Goal: Complete application form: Complete application form

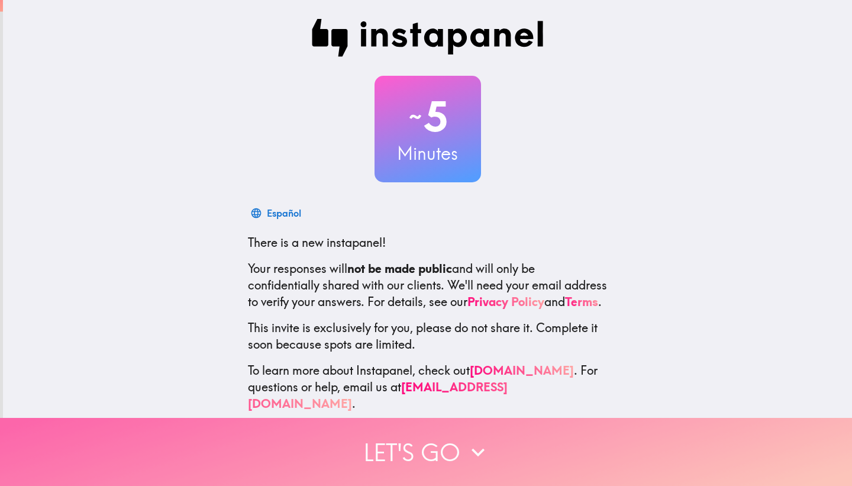
click at [468, 440] on icon "button" at bounding box center [478, 452] width 26 height 26
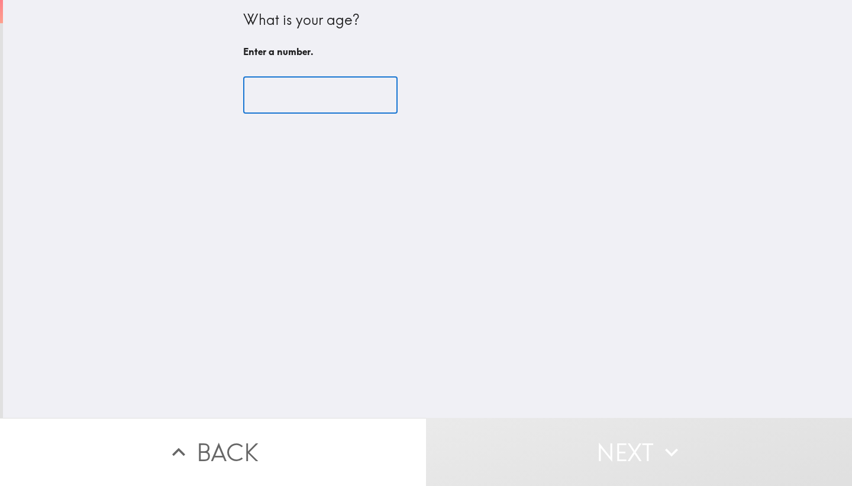
click at [343, 100] on input "number" at bounding box center [320, 95] width 154 height 37
type input "3"
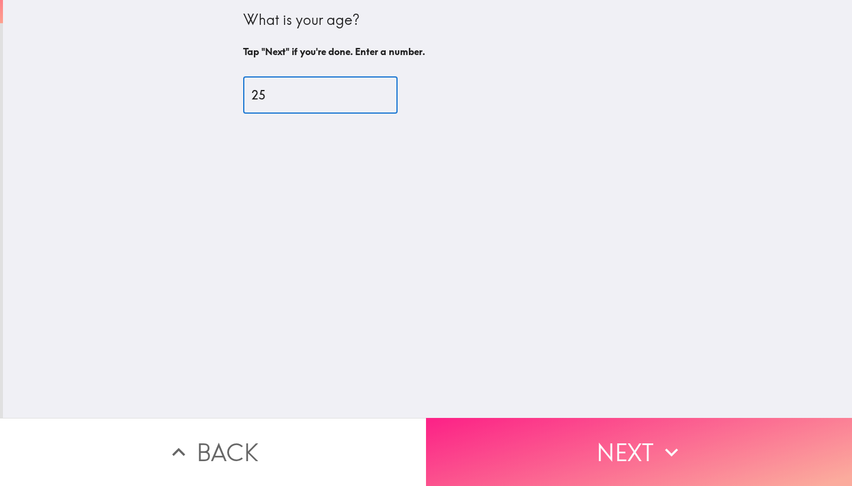
type input "25"
click at [574, 437] on button "Next" at bounding box center [639, 452] width 426 height 68
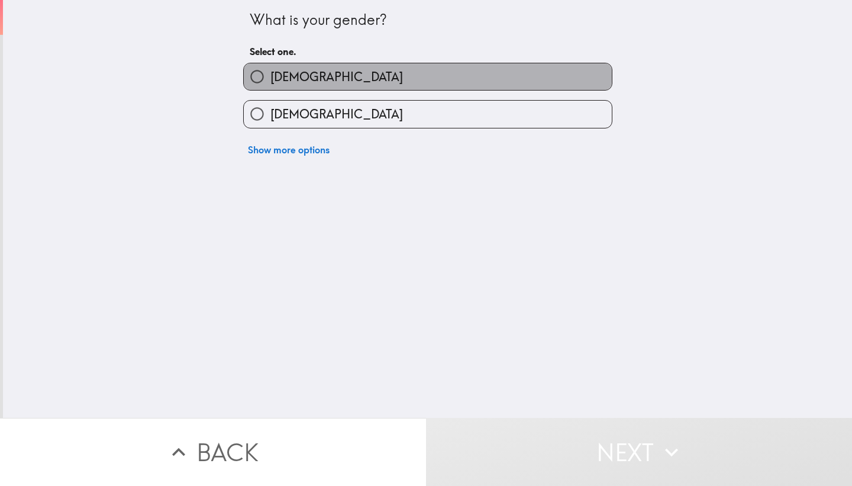
click at [393, 76] on label "[DEMOGRAPHIC_DATA]" at bounding box center [428, 76] width 368 height 27
click at [270, 76] on input "[DEMOGRAPHIC_DATA]" at bounding box center [257, 76] width 27 height 27
radio input "true"
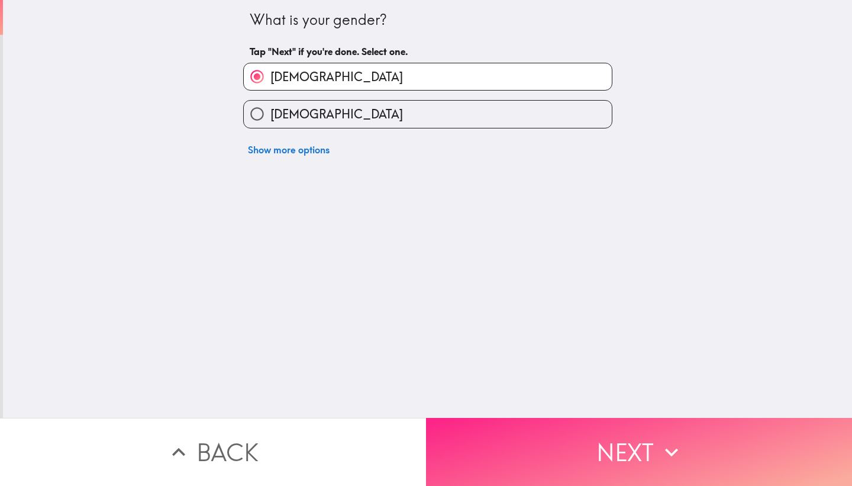
click at [553, 447] on button "Next" at bounding box center [639, 452] width 426 height 68
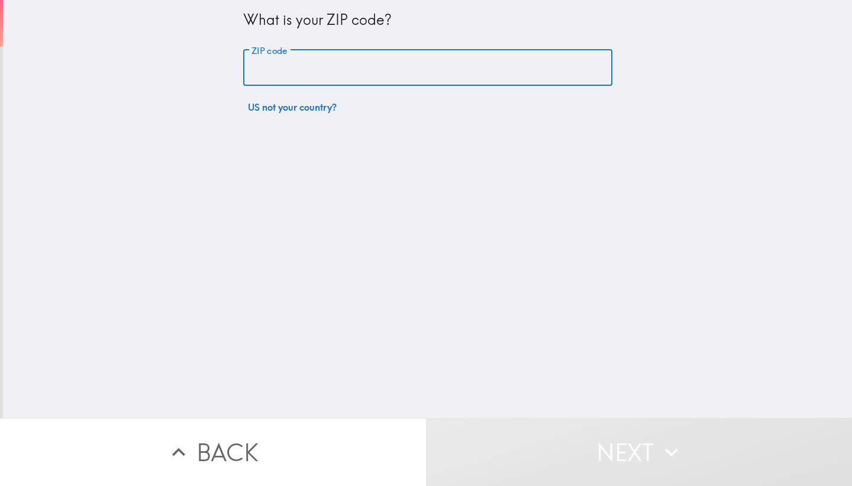
click at [465, 60] on input "ZIP code" at bounding box center [427, 68] width 369 height 37
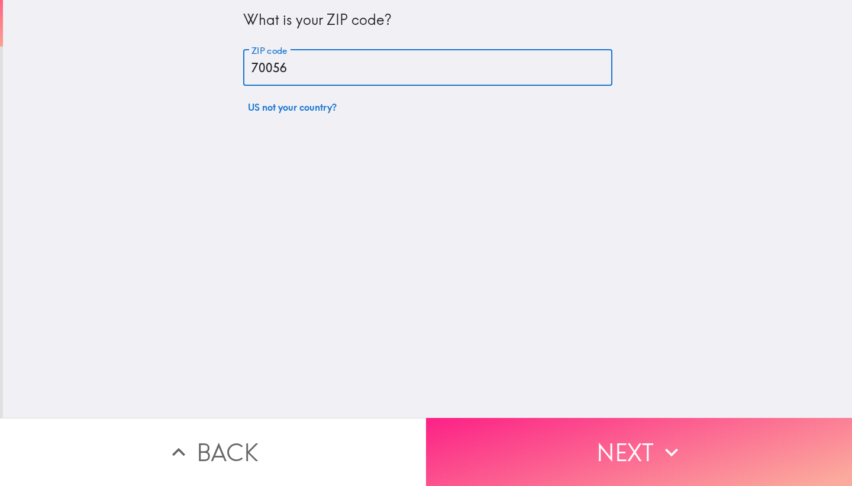
type input "70056"
click at [588, 465] on button "Next" at bounding box center [639, 452] width 426 height 68
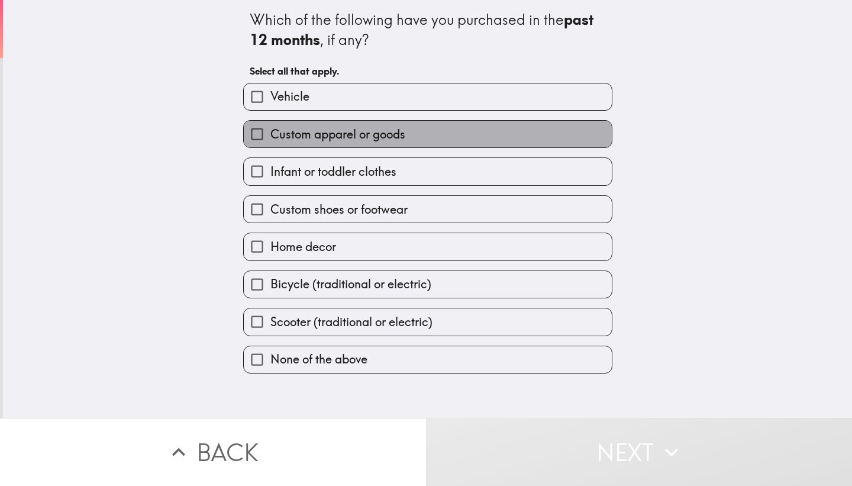
click at [399, 131] on span "Custom apparel or goods" at bounding box center [337, 134] width 135 height 17
click at [270, 131] on input "Custom apparel or goods" at bounding box center [257, 134] width 27 height 27
checkbox input "true"
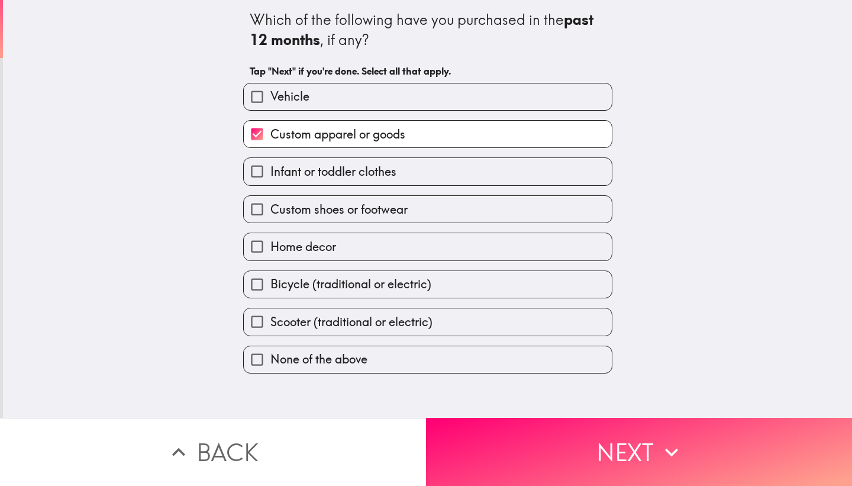
click at [371, 209] on span "Custom shoes or footwear" at bounding box center [338, 209] width 137 height 17
click at [270, 209] on input "Custom shoes or footwear" at bounding box center [257, 209] width 27 height 27
checkbox input "true"
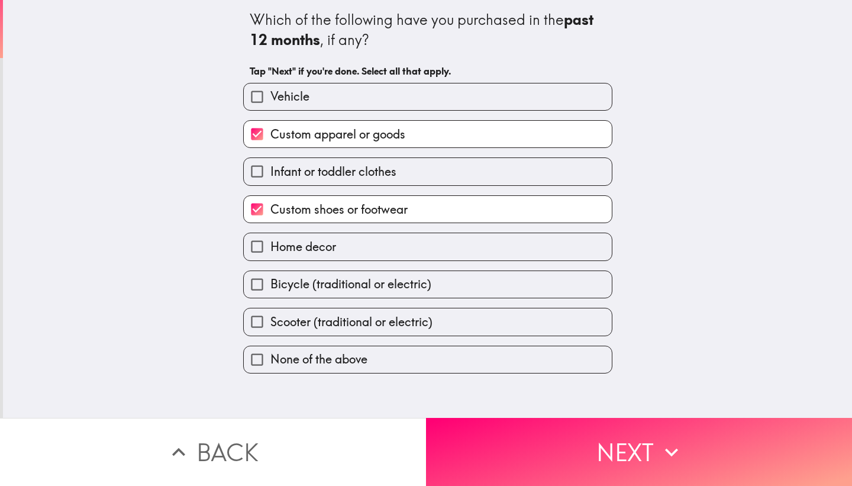
click at [359, 247] on label "Home decor" at bounding box center [428, 246] width 368 height 27
click at [270, 247] on input "Home decor" at bounding box center [257, 246] width 27 height 27
checkbox input "true"
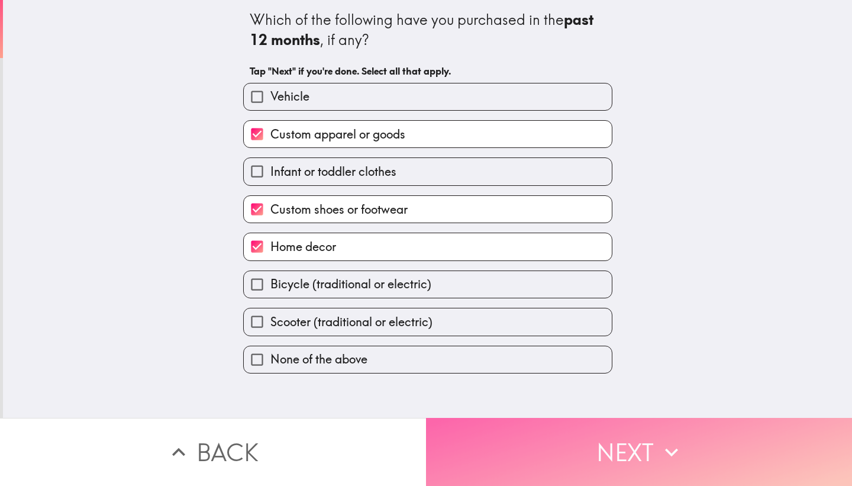
click at [611, 449] on button "Next" at bounding box center [639, 452] width 426 height 68
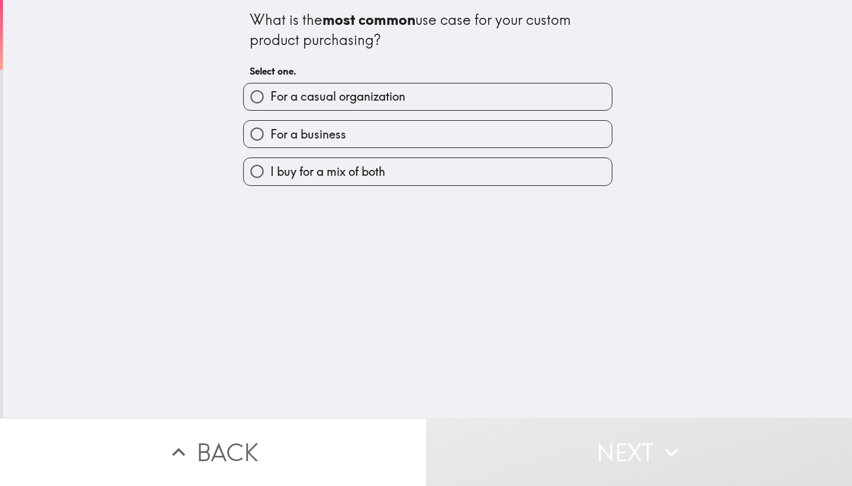
click at [366, 105] on label "For a casual organization" at bounding box center [428, 96] width 368 height 27
click at [270, 105] on input "For a casual organization" at bounding box center [257, 96] width 27 height 27
radio input "true"
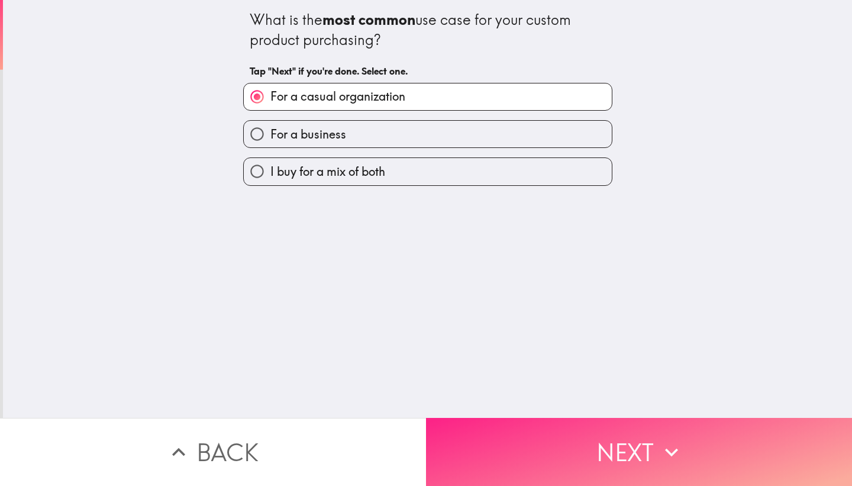
click at [540, 476] on button "Next" at bounding box center [639, 452] width 426 height 68
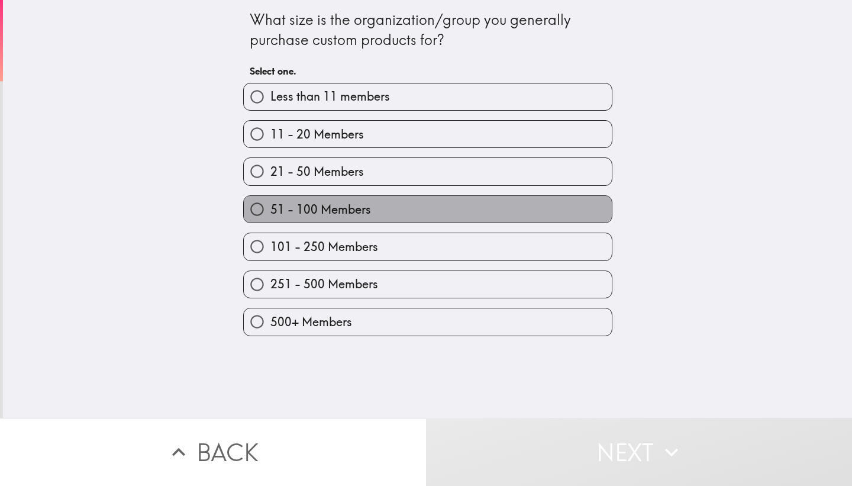
click at [548, 210] on label "51 - 100 Members" at bounding box center [428, 209] width 368 height 27
click at [270, 210] on input "51 - 100 Members" at bounding box center [257, 209] width 27 height 27
radio input "true"
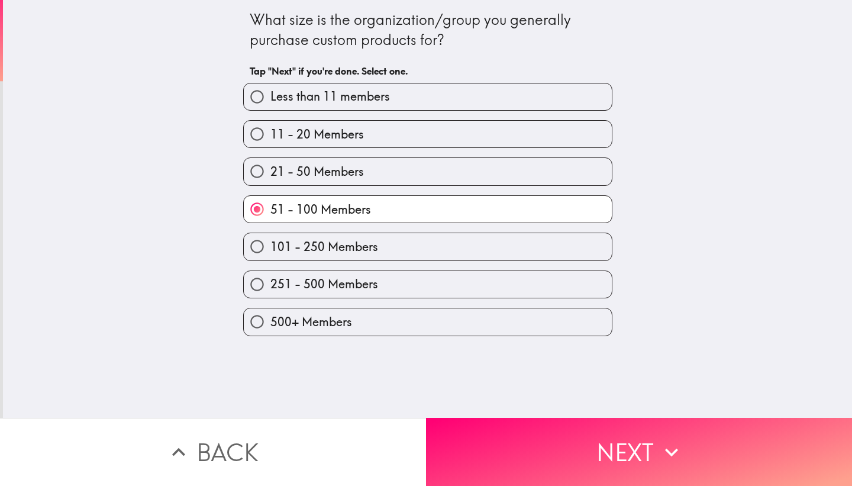
click at [469, 56] on div "What size is the organization/group you generally purchase custom products for?…" at bounding box center [428, 45] width 356 height 73
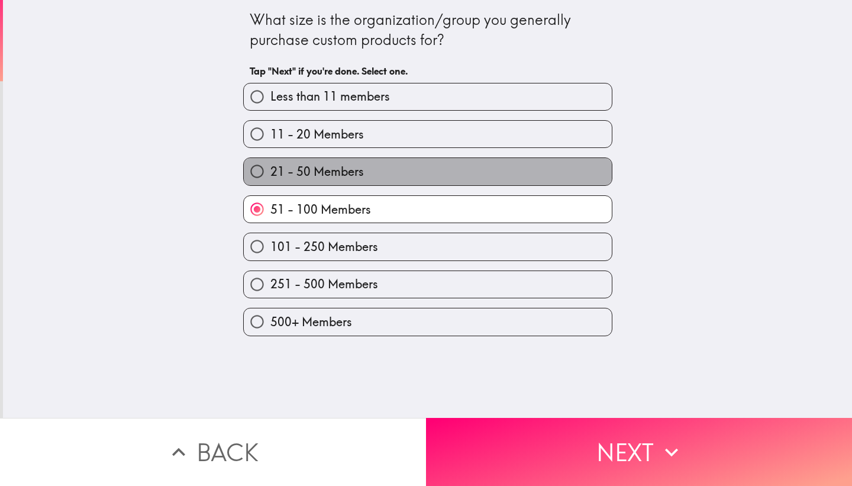
click at [492, 173] on label "21 - 50 Members" at bounding box center [428, 171] width 368 height 27
click at [270, 173] on input "21 - 50 Members" at bounding box center [257, 171] width 27 height 27
radio input "true"
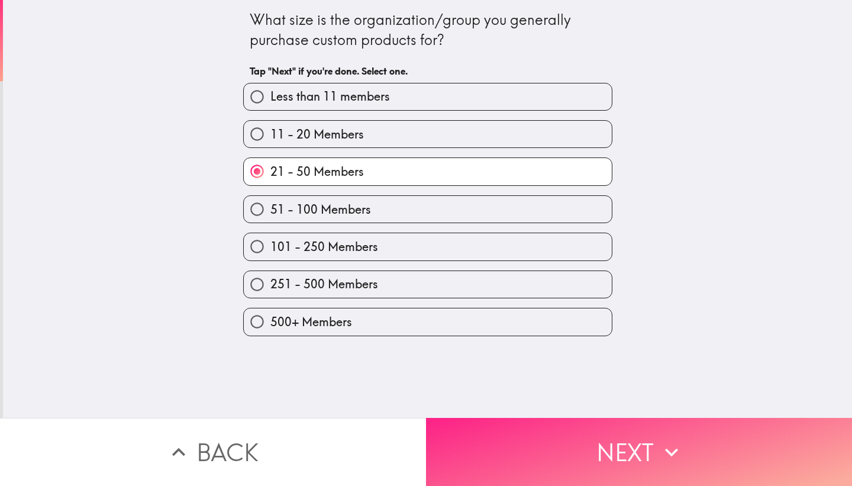
click at [547, 472] on button "Next" at bounding box center [639, 452] width 426 height 68
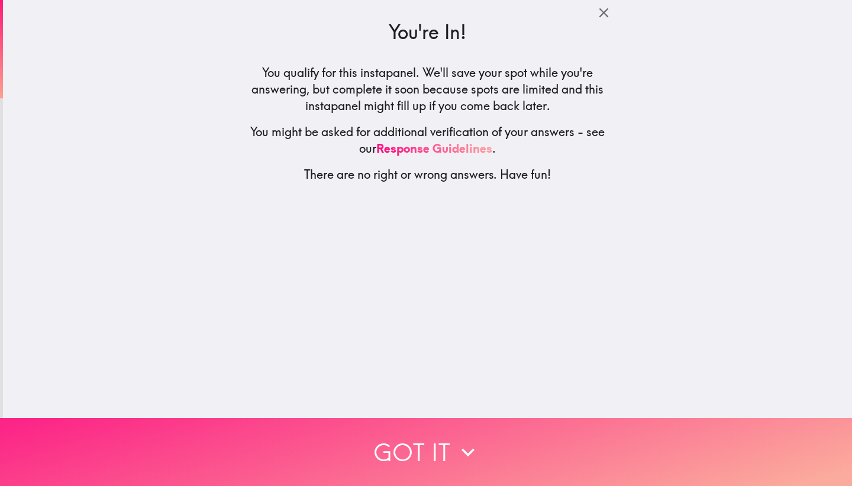
click at [498, 448] on button "Got it" at bounding box center [426, 452] width 852 height 68
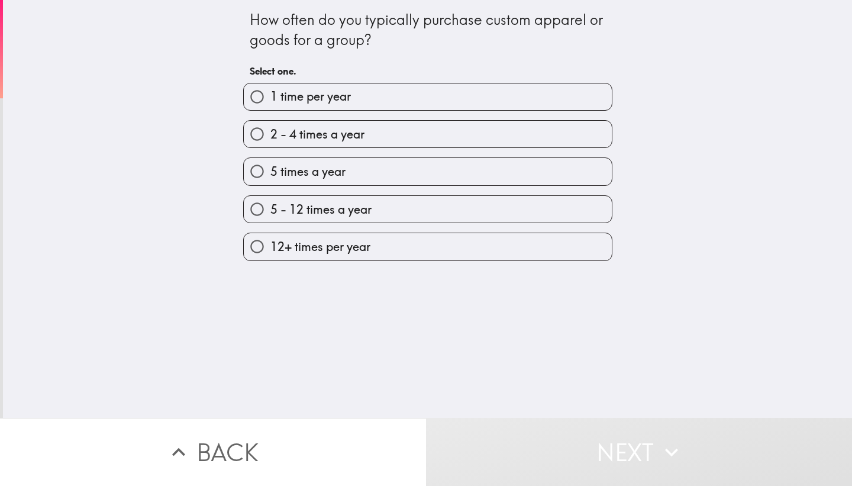
click at [427, 190] on div "5 - 12 times a year" at bounding box center [423, 204] width 379 height 37
click at [418, 204] on label "5 - 12 times a year" at bounding box center [428, 209] width 368 height 27
click at [270, 204] on input "5 - 12 times a year" at bounding box center [257, 209] width 27 height 27
radio input "true"
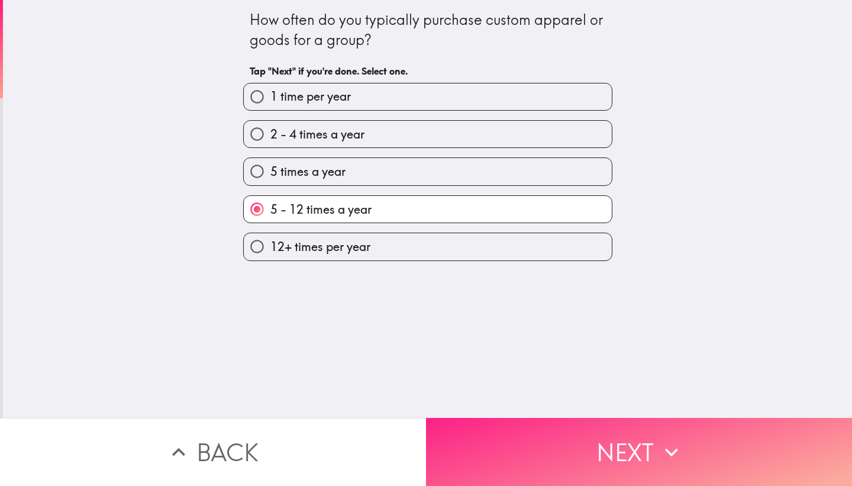
click at [527, 468] on button "Next" at bounding box center [639, 452] width 426 height 68
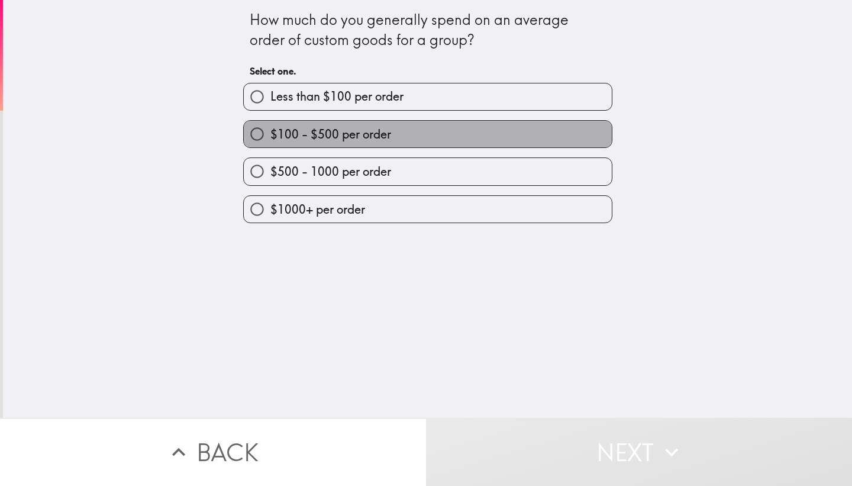
click at [428, 141] on label "$100 - $500 per order" at bounding box center [428, 134] width 368 height 27
click at [270, 141] on input "$100 - $500 per order" at bounding box center [257, 134] width 27 height 27
radio input "true"
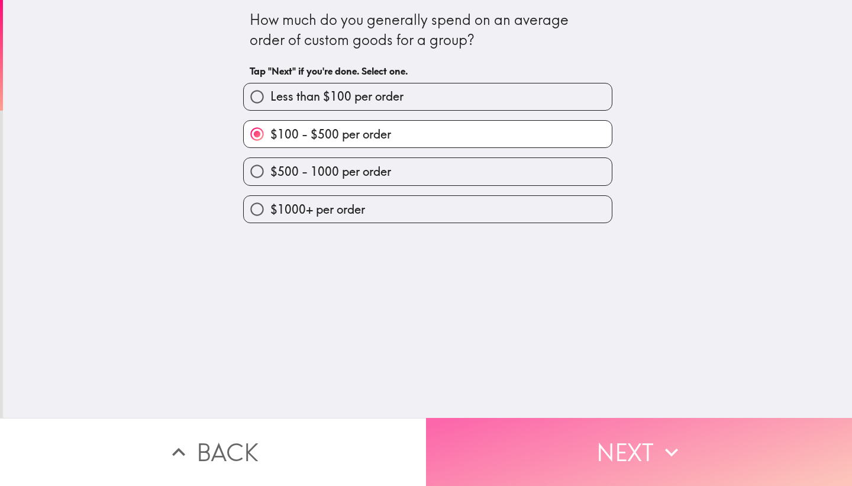
click at [503, 445] on button "Next" at bounding box center [639, 452] width 426 height 68
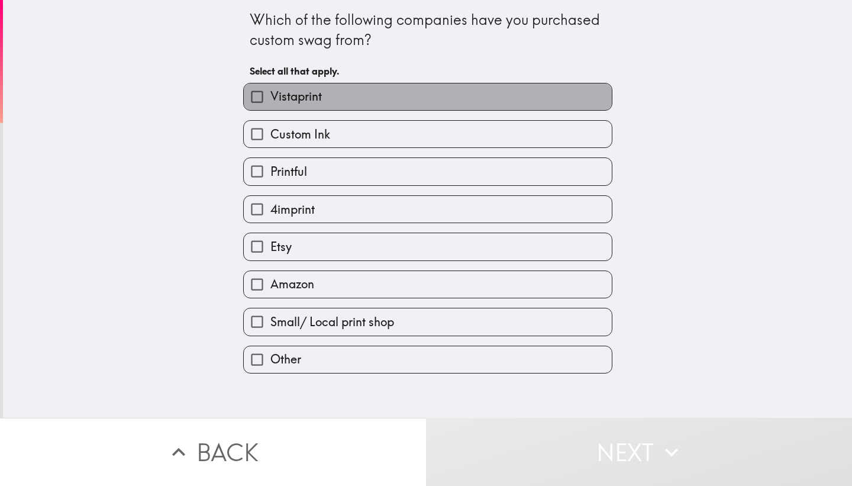
click at [371, 97] on label "Vistaprint" at bounding box center [428, 96] width 368 height 27
click at [270, 97] on input "Vistaprint" at bounding box center [257, 96] width 27 height 27
checkbox input "true"
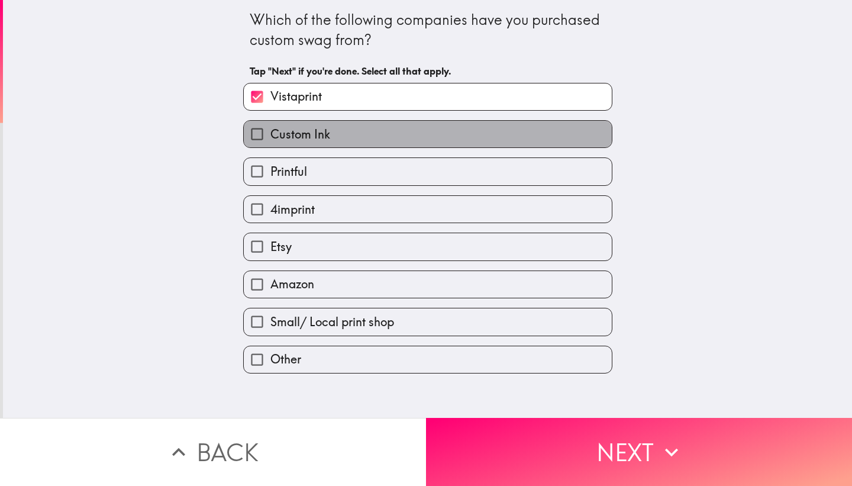
click at [359, 138] on label "Custom Ink" at bounding box center [428, 134] width 368 height 27
click at [270, 138] on input "Custom Ink" at bounding box center [257, 134] width 27 height 27
checkbox input "true"
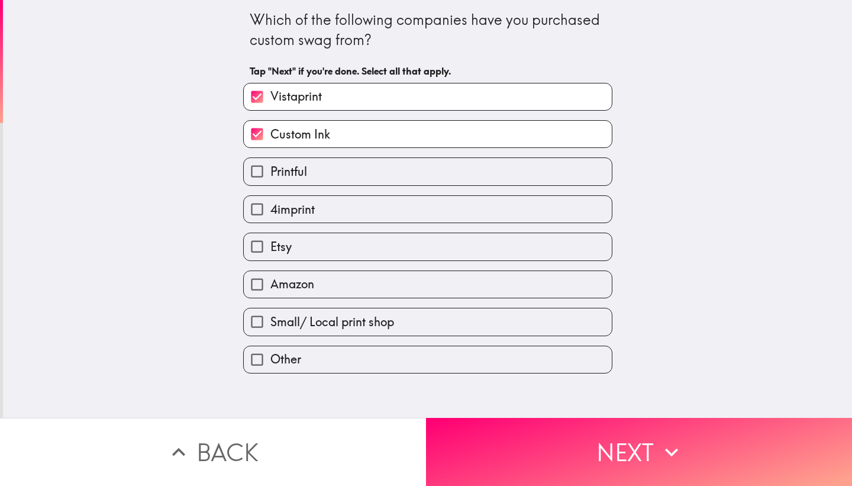
click at [345, 188] on div "4imprint" at bounding box center [423, 204] width 379 height 37
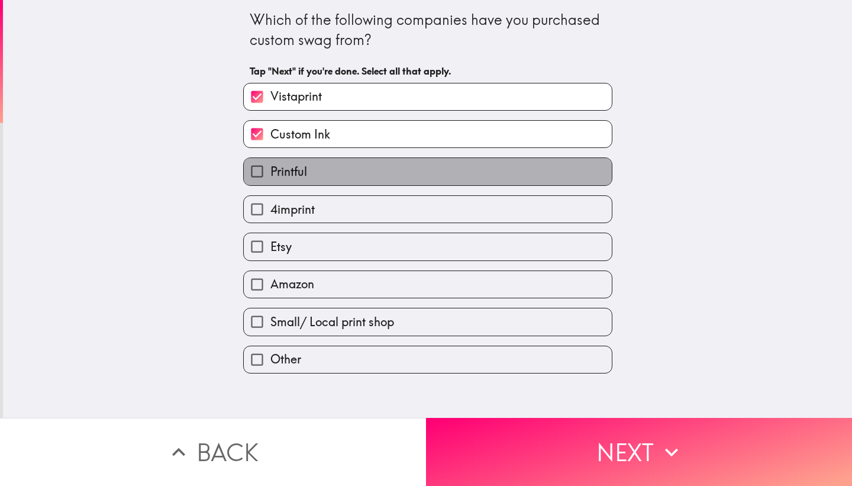
click at [326, 181] on label "Printful" at bounding box center [428, 171] width 368 height 27
click at [270, 181] on input "Printful" at bounding box center [257, 171] width 27 height 27
checkbox input "true"
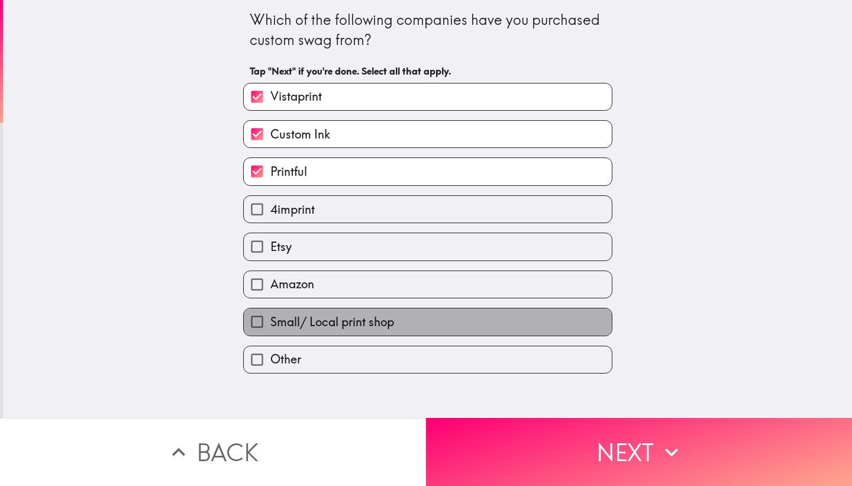
click at [319, 323] on span "Small/ Local print shop" at bounding box center [332, 322] width 124 height 17
click at [270, 323] on input "Small/ Local print shop" at bounding box center [257, 321] width 27 height 27
checkbox input "true"
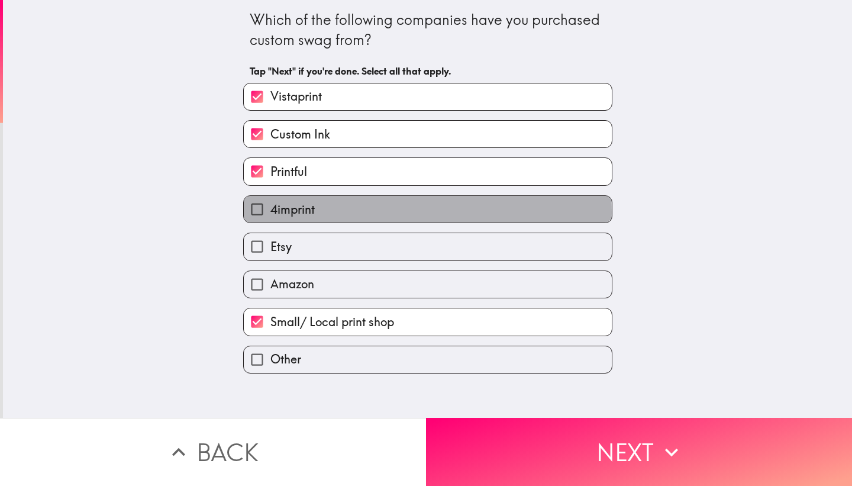
click at [337, 214] on label "4imprint" at bounding box center [428, 209] width 368 height 27
click at [270, 214] on input "4imprint" at bounding box center [257, 209] width 27 height 27
checkbox input "true"
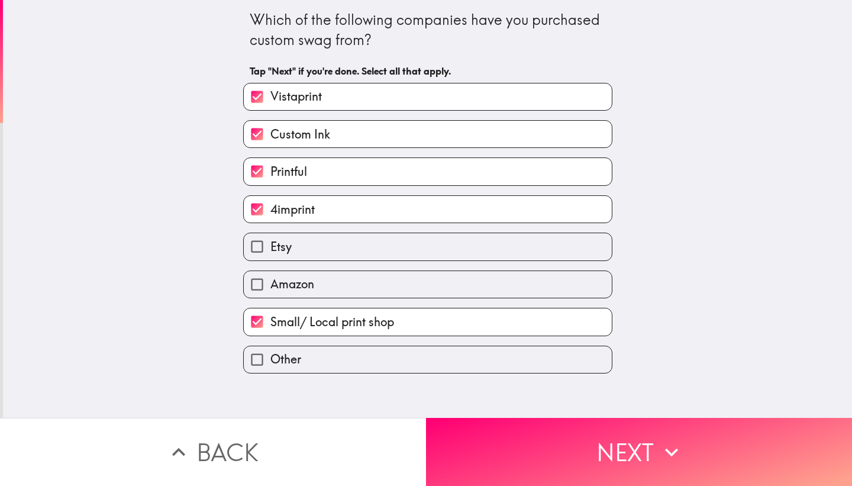
click at [467, 414] on div "Which of the following companies have you purchased custom swag from? Tap "Next…" at bounding box center [427, 209] width 849 height 418
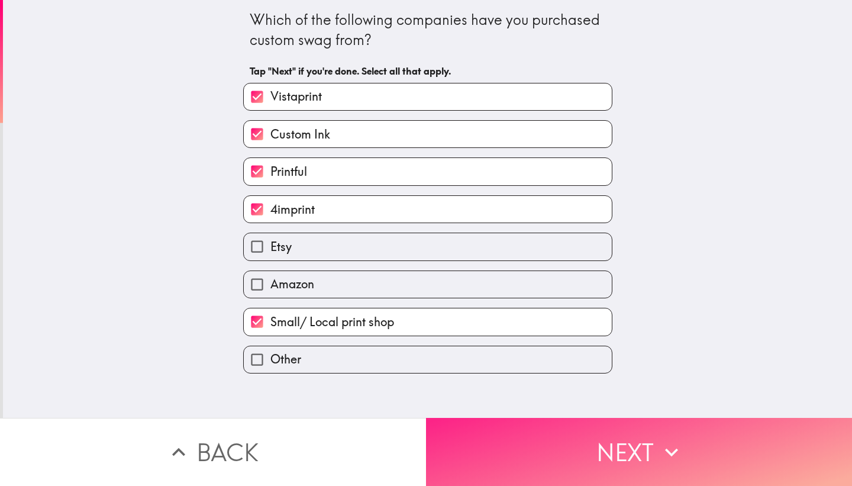
click at [471, 438] on button "Next" at bounding box center [639, 452] width 426 height 68
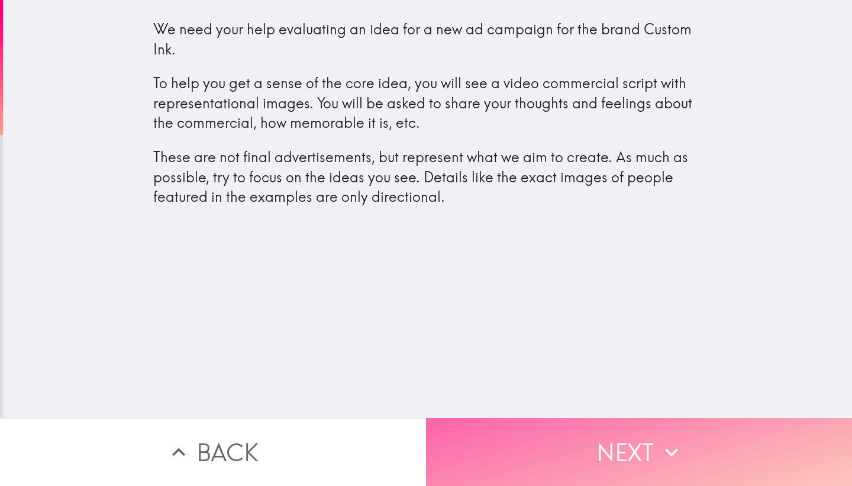
click at [612, 471] on button "Next" at bounding box center [639, 452] width 426 height 68
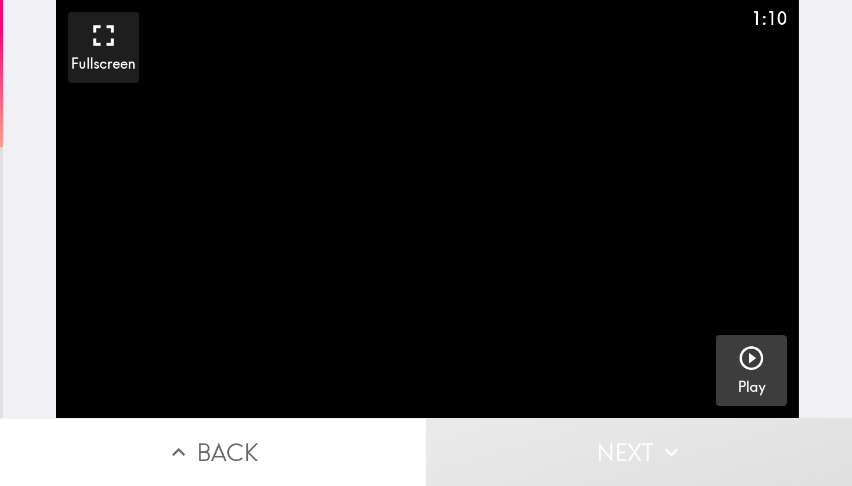
click at [755, 350] on icon "button" at bounding box center [751, 358] width 28 height 28
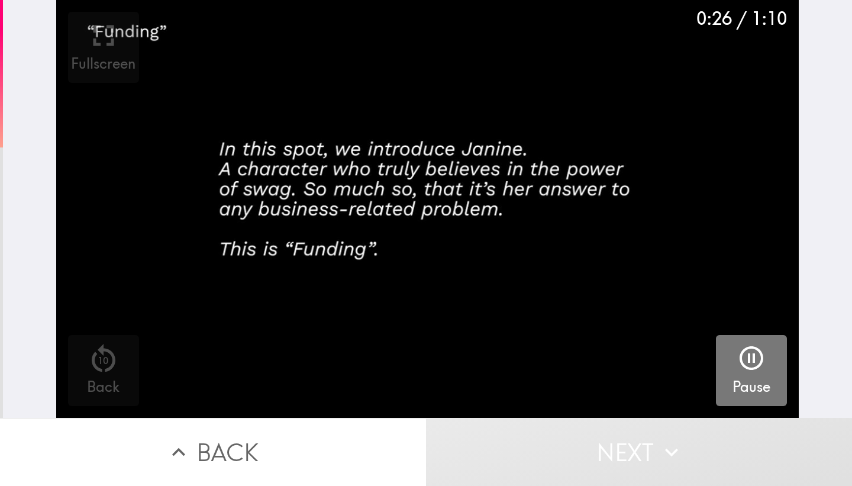
click at [758, 355] on icon "button" at bounding box center [751, 358] width 28 height 28
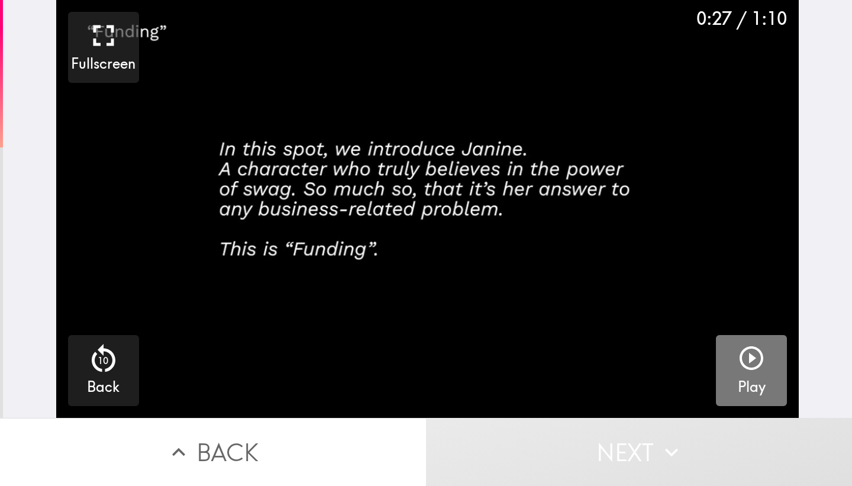
click at [757, 357] on icon "button" at bounding box center [751, 358] width 28 height 28
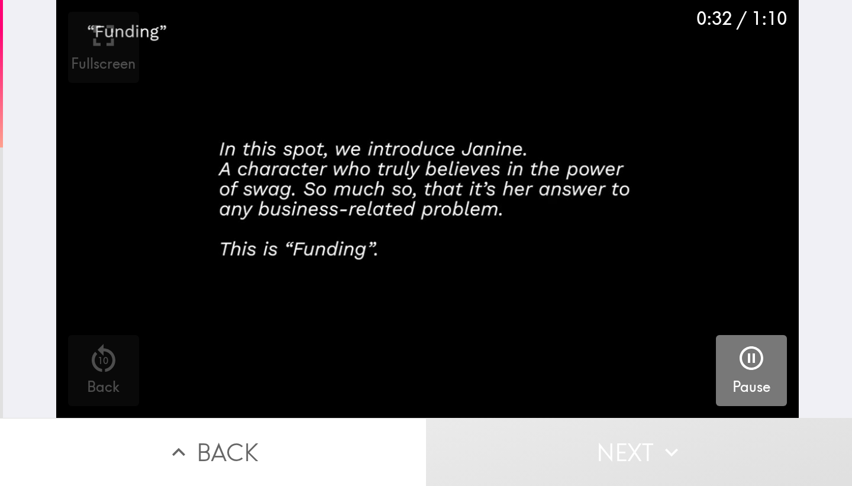
click at [757, 359] on icon "button" at bounding box center [751, 358] width 28 height 28
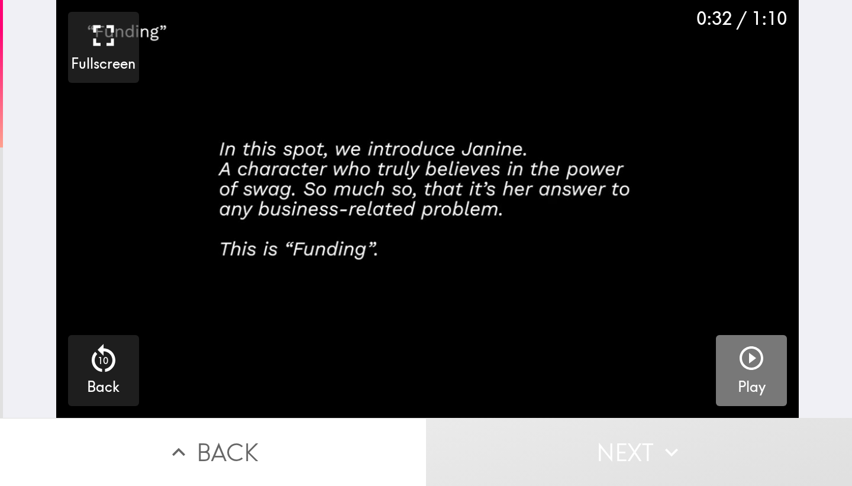
click at [757, 359] on icon "button" at bounding box center [751, 358] width 28 height 28
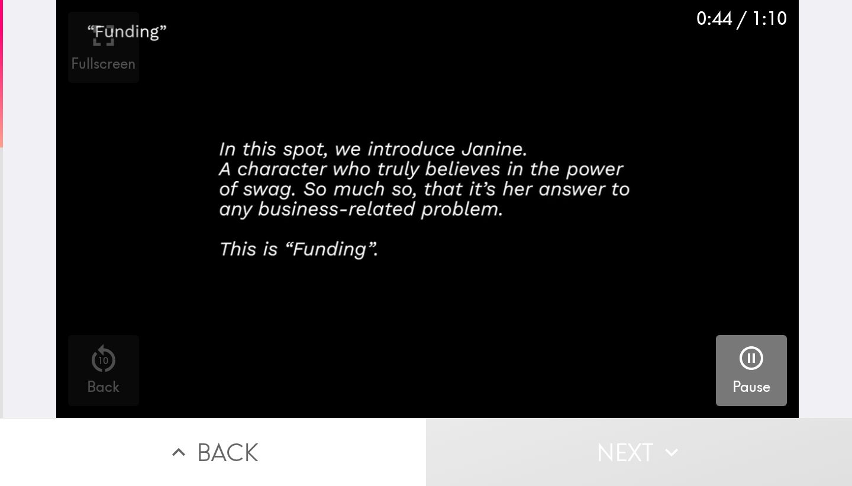
click at [778, 351] on button "Pause" at bounding box center [751, 370] width 71 height 71
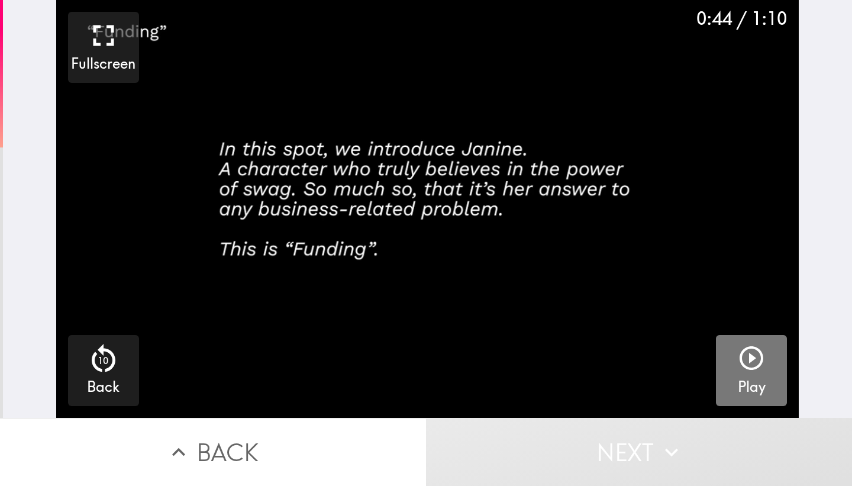
click at [770, 359] on button "Play" at bounding box center [751, 370] width 71 height 71
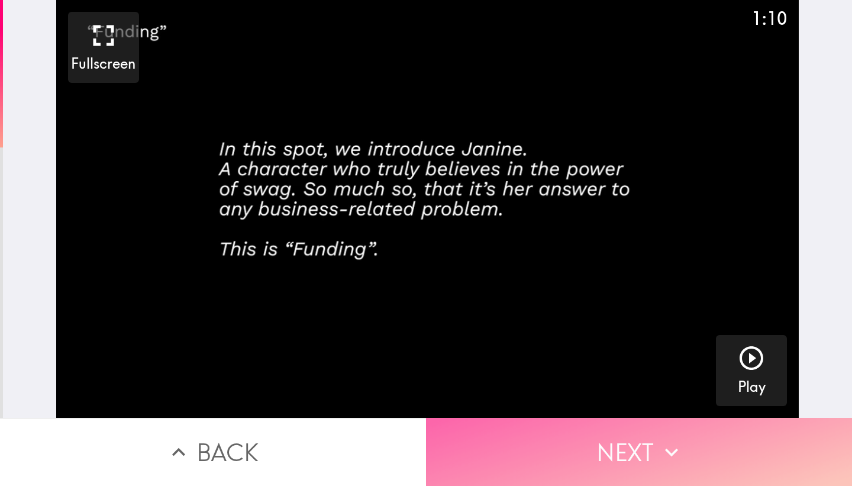
click at [666, 448] on icon "button" at bounding box center [672, 452] width 26 height 26
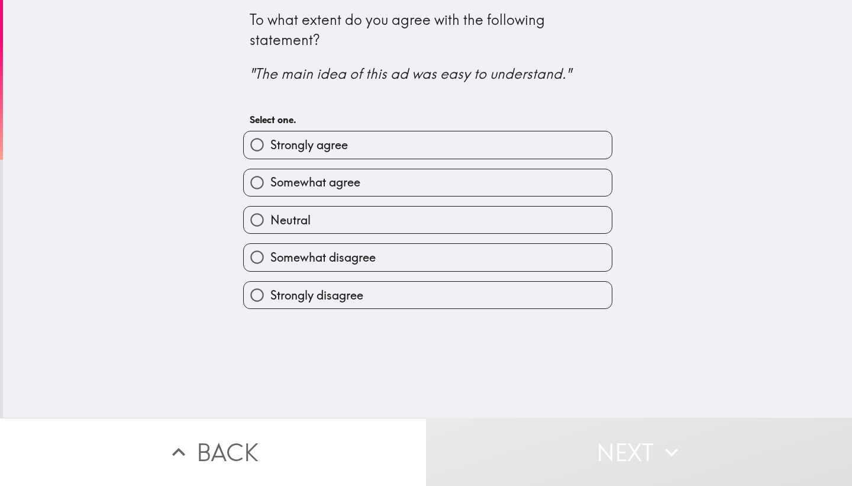
click at [436, 146] on label "Strongly agree" at bounding box center [428, 144] width 368 height 27
click at [270, 146] on input "Strongly agree" at bounding box center [257, 144] width 27 height 27
radio input "true"
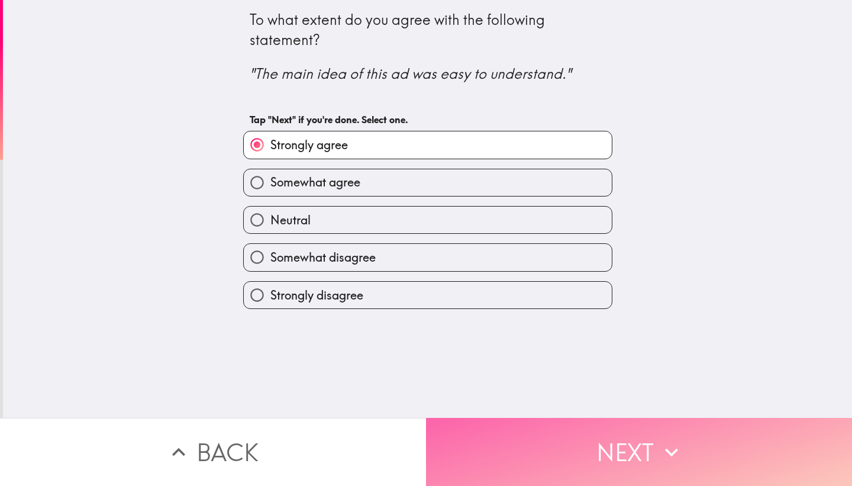
click at [574, 471] on button "Next" at bounding box center [639, 452] width 426 height 68
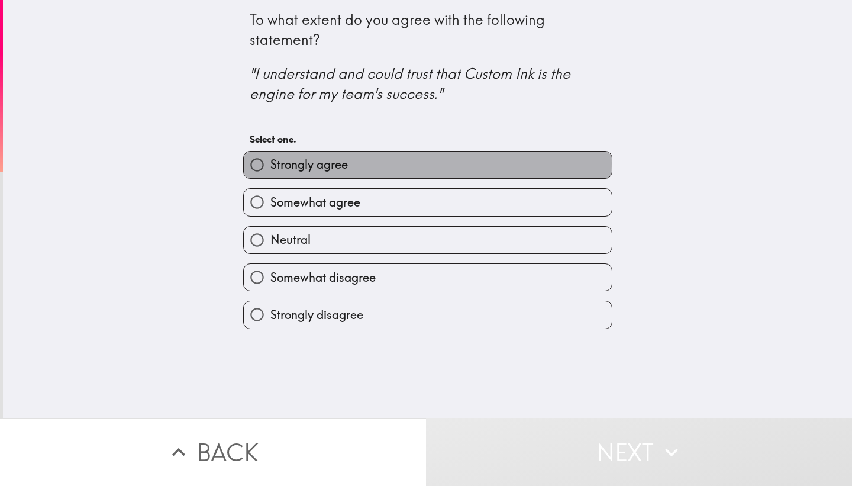
click at [384, 163] on label "Strongly agree" at bounding box center [428, 165] width 368 height 27
click at [270, 163] on input "Strongly agree" at bounding box center [257, 165] width 27 height 27
radio input "true"
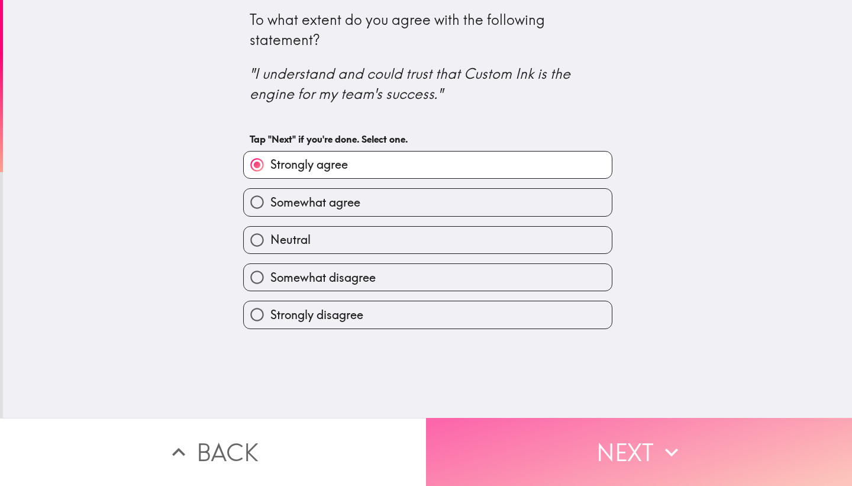
click at [501, 434] on button "Next" at bounding box center [639, 452] width 426 height 68
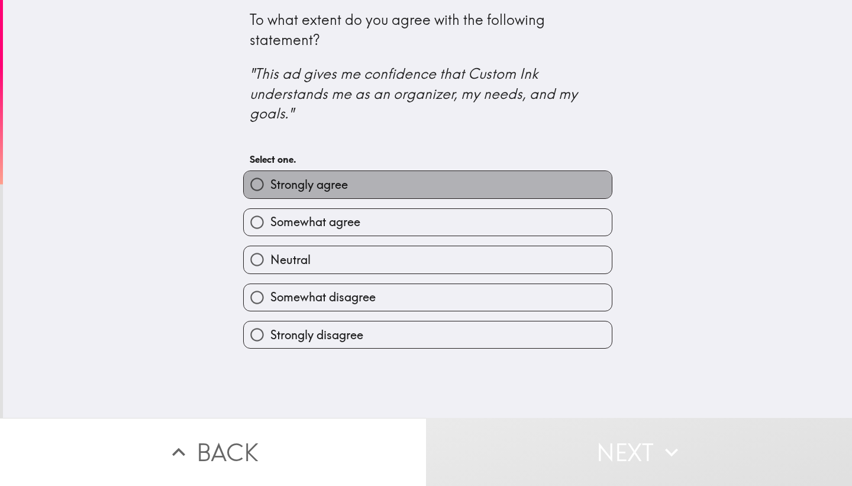
click at [439, 187] on label "Strongly agree" at bounding box center [428, 184] width 368 height 27
click at [270, 187] on input "Strongly agree" at bounding box center [257, 184] width 27 height 27
radio input "true"
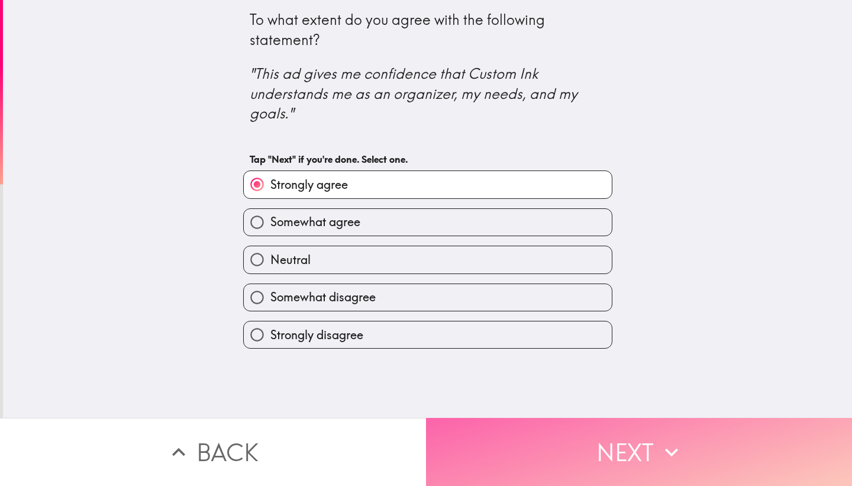
click at [460, 433] on button "Next" at bounding box center [639, 452] width 426 height 68
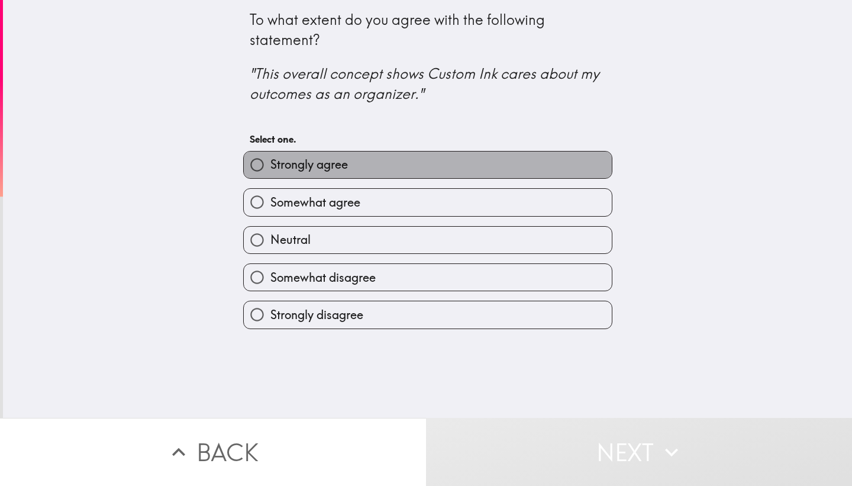
click at [409, 154] on label "Strongly agree" at bounding box center [428, 165] width 368 height 27
click at [270, 154] on input "Strongly agree" at bounding box center [257, 165] width 27 height 27
radio input "true"
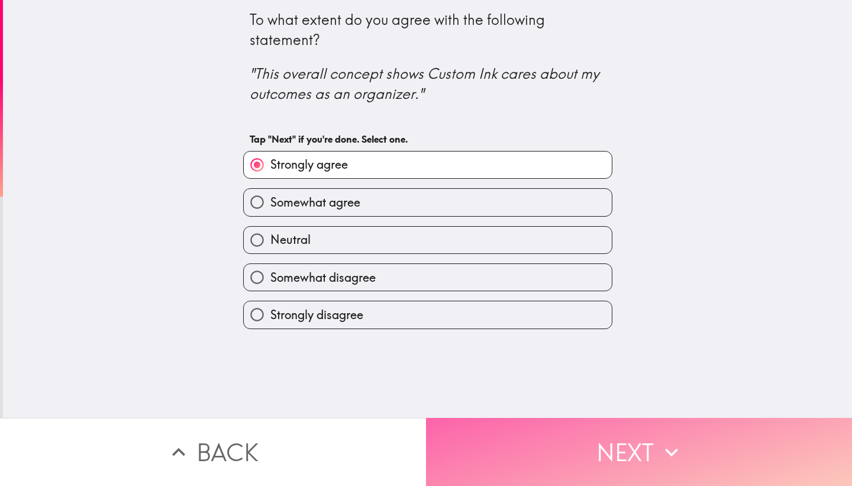
click at [454, 434] on button "Next" at bounding box center [639, 452] width 426 height 68
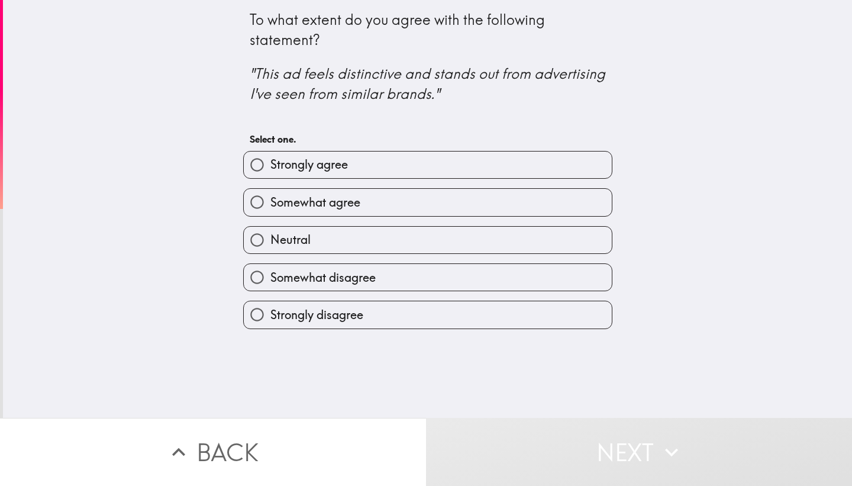
click at [376, 201] on label "Somewhat agree" at bounding box center [428, 202] width 368 height 27
click at [270, 201] on input "Somewhat agree" at bounding box center [257, 202] width 27 height 27
radio input "true"
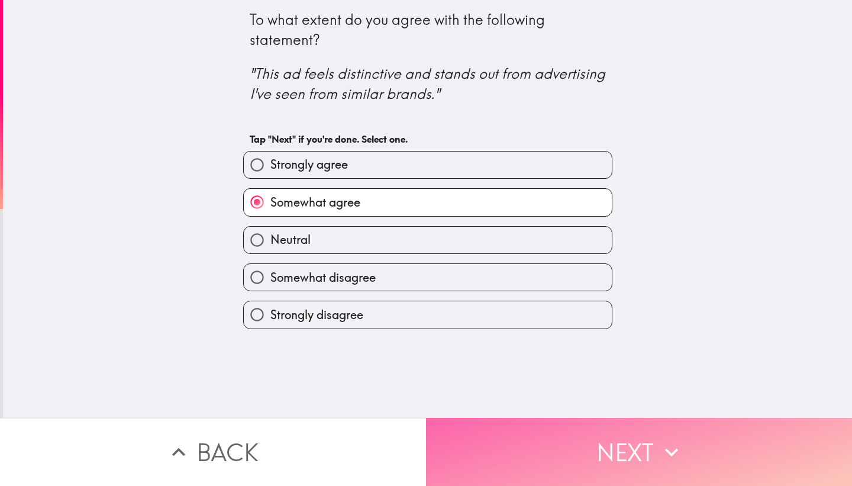
click at [474, 482] on button "Next" at bounding box center [639, 452] width 426 height 68
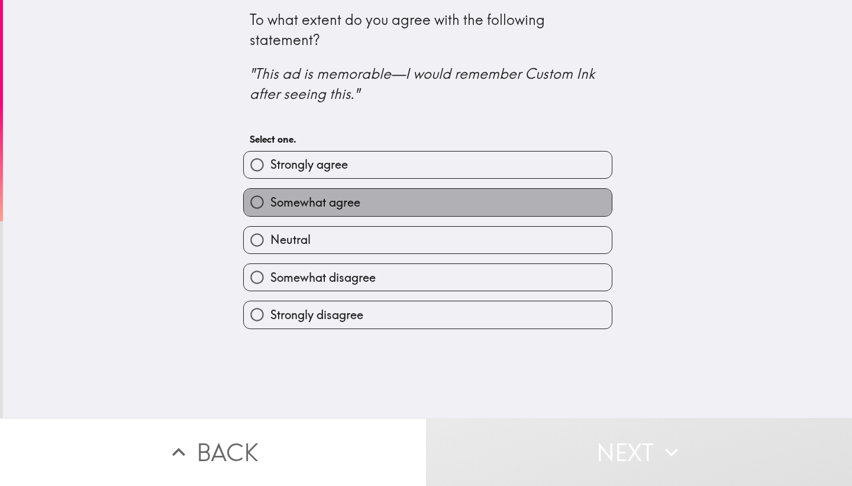
click at [417, 205] on label "Somewhat agree" at bounding box center [428, 202] width 368 height 27
click at [270, 205] on input "Somewhat agree" at bounding box center [257, 202] width 27 height 27
radio input "true"
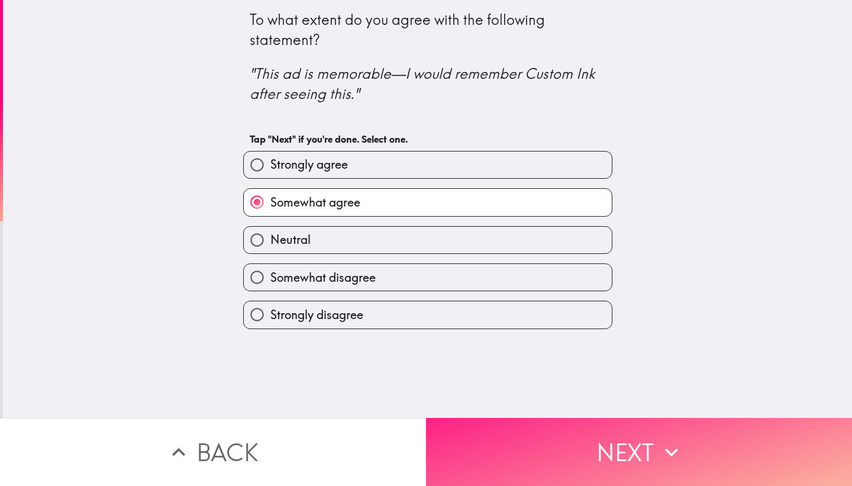
click at [461, 429] on button "Next" at bounding box center [639, 452] width 426 height 68
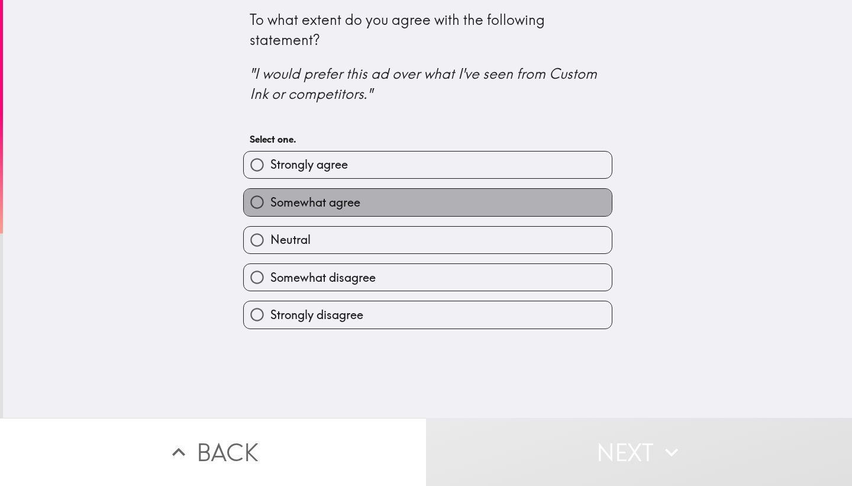
click at [395, 205] on label "Somewhat agree" at bounding box center [428, 202] width 368 height 27
click at [270, 205] on input "Somewhat agree" at bounding box center [257, 202] width 27 height 27
radio input "true"
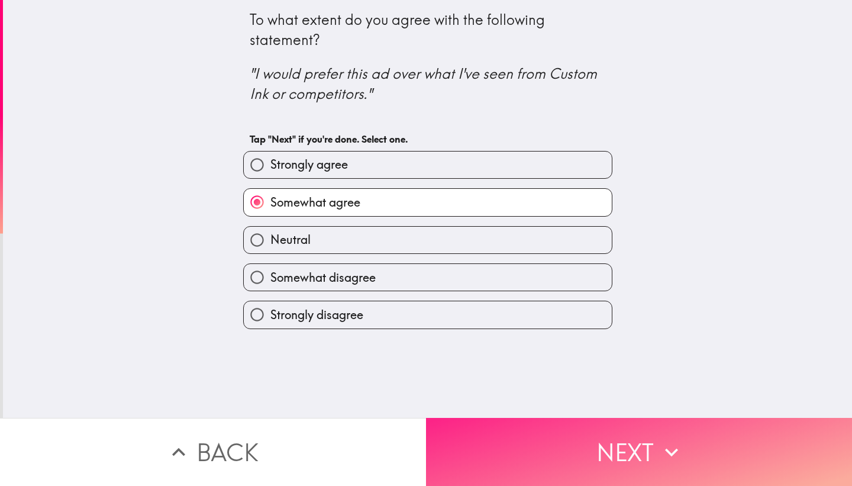
click at [486, 485] on button "Next" at bounding box center [639, 452] width 426 height 68
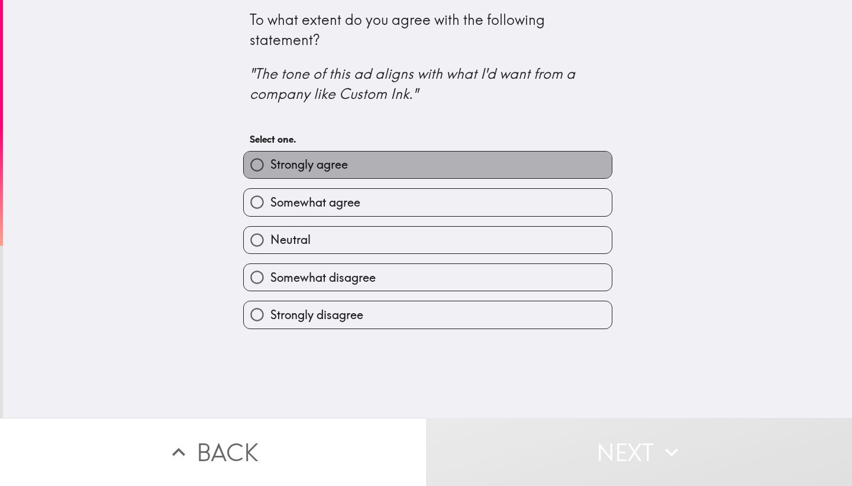
click at [417, 159] on label "Strongly agree" at bounding box center [428, 165] width 368 height 27
click at [270, 159] on input "Strongly agree" at bounding box center [257, 165] width 27 height 27
radio input "true"
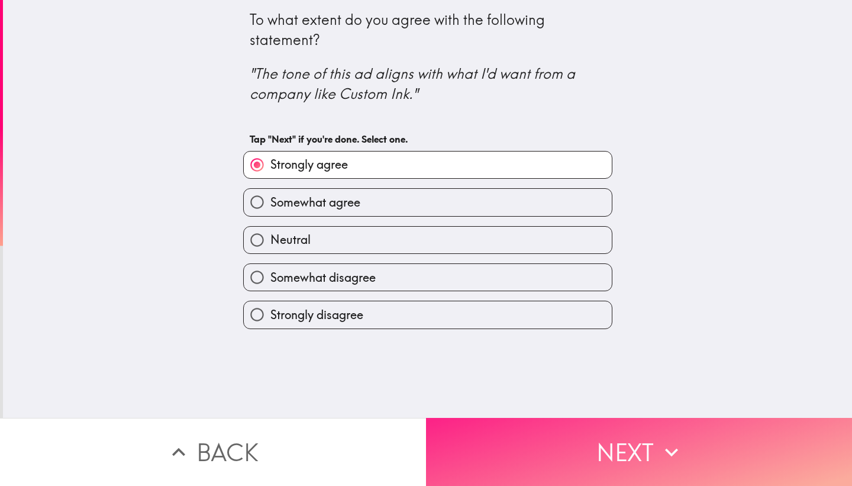
click at [467, 423] on button "Next" at bounding box center [639, 452] width 426 height 68
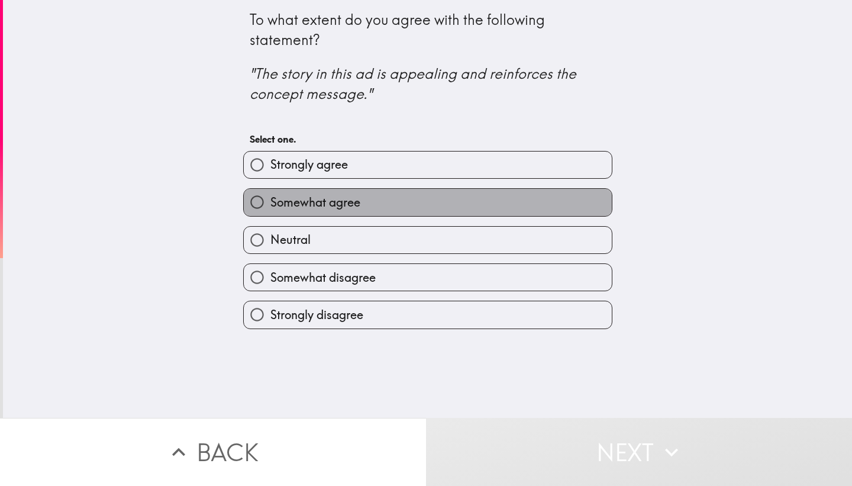
click at [427, 200] on label "Somewhat agree" at bounding box center [428, 202] width 368 height 27
click at [270, 200] on input "Somewhat agree" at bounding box center [257, 202] width 27 height 27
radio input "true"
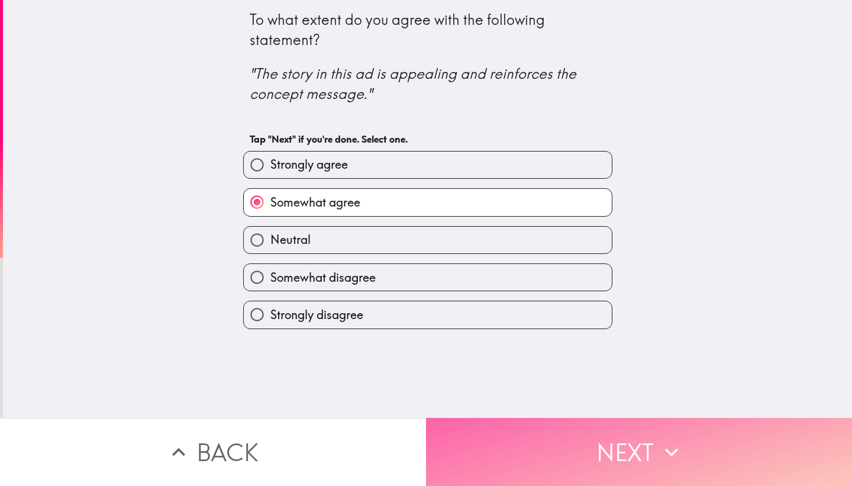
click at [485, 430] on button "Next" at bounding box center [639, 452] width 426 height 68
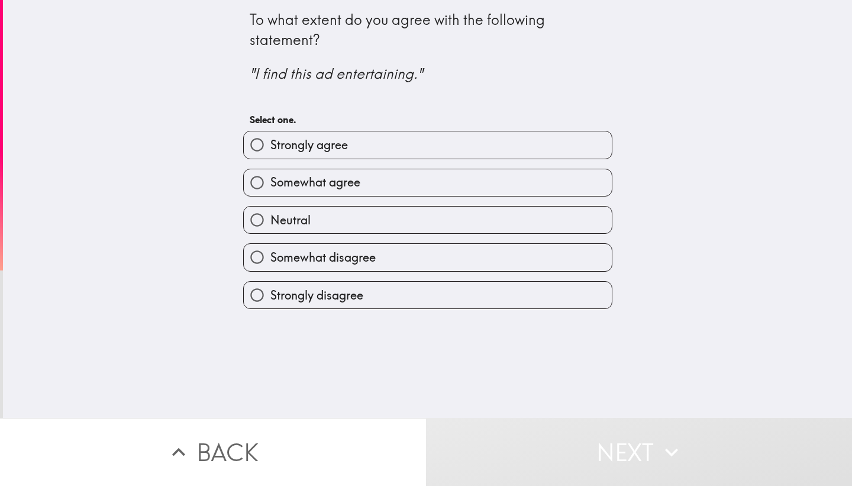
click at [349, 134] on label "Strongly agree" at bounding box center [428, 144] width 368 height 27
click at [270, 134] on input "Strongly agree" at bounding box center [257, 144] width 27 height 27
radio input "true"
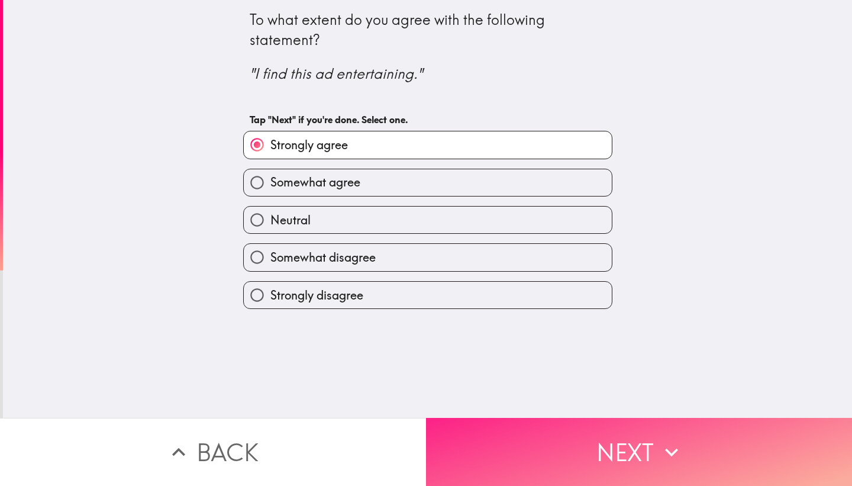
click at [507, 0] on html "To what extent do you agree with the following statement? "I find this ad enter…" at bounding box center [426, 0] width 852 height 0
click at [505, 462] on button "Next" at bounding box center [639, 452] width 426 height 68
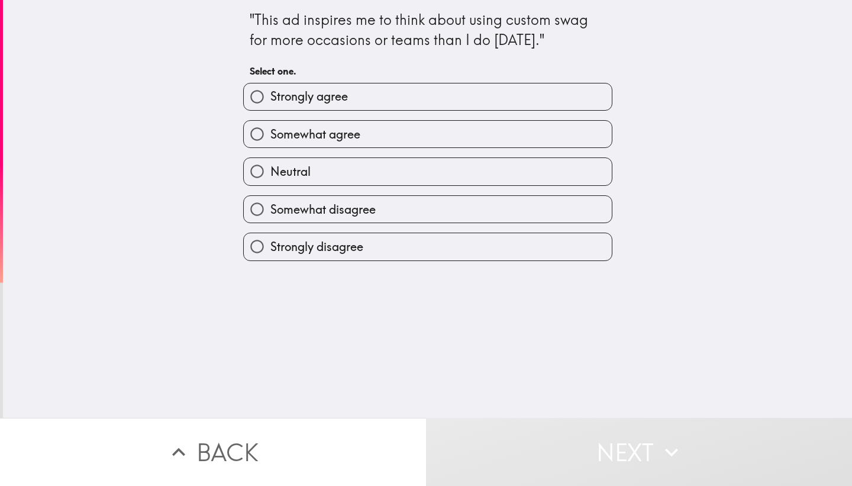
click at [399, 88] on label "Strongly agree" at bounding box center [428, 96] width 368 height 27
click at [270, 88] on input "Strongly agree" at bounding box center [257, 96] width 27 height 27
radio input "true"
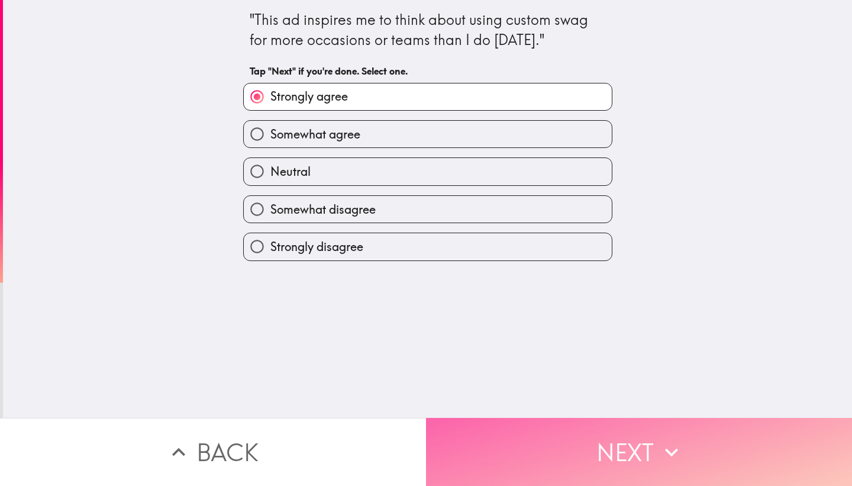
click at [462, 439] on button "Next" at bounding box center [639, 452] width 426 height 68
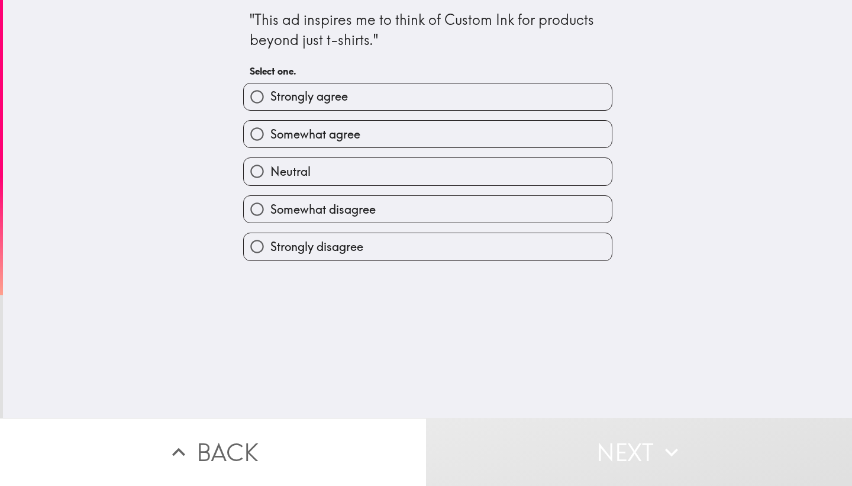
click at [366, 94] on label "Strongly agree" at bounding box center [428, 96] width 368 height 27
click at [270, 94] on input "Strongly agree" at bounding box center [257, 96] width 27 height 27
radio input "true"
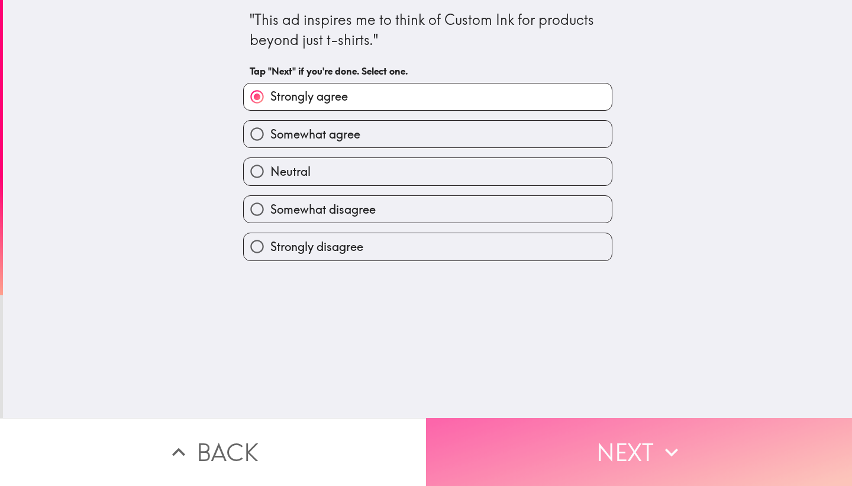
click at [459, 446] on button "Next" at bounding box center [639, 452] width 426 height 68
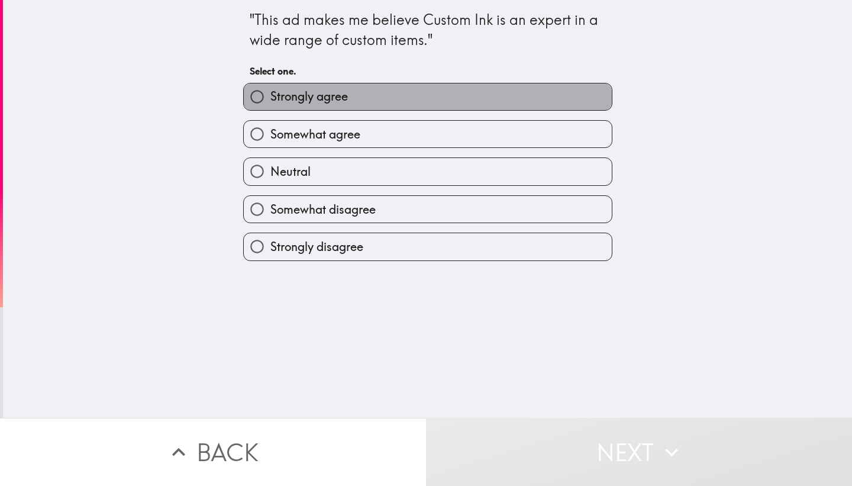
click at [376, 98] on label "Strongly agree" at bounding box center [428, 96] width 368 height 27
click at [270, 98] on input "Strongly agree" at bounding box center [257, 96] width 27 height 27
radio input "true"
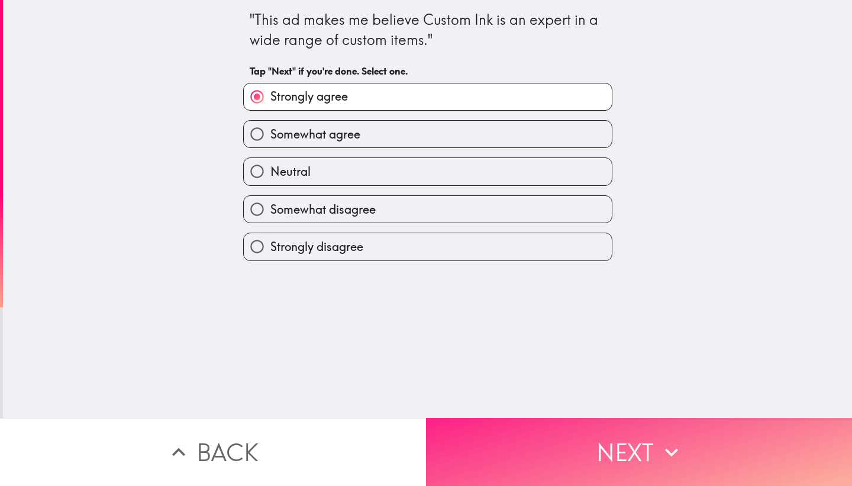
click at [486, 430] on button "Next" at bounding box center [639, 452] width 426 height 68
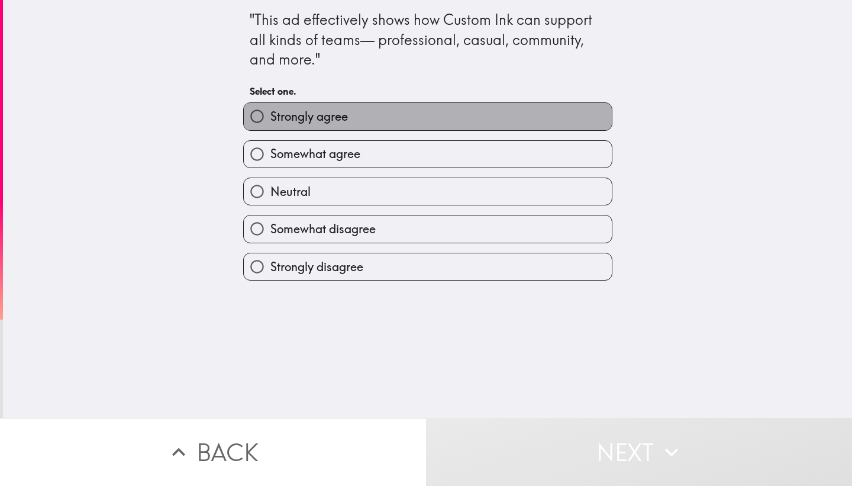
click at [406, 129] on label "Strongly agree" at bounding box center [428, 116] width 368 height 27
click at [270, 129] on input "Strongly agree" at bounding box center [257, 116] width 27 height 27
radio input "true"
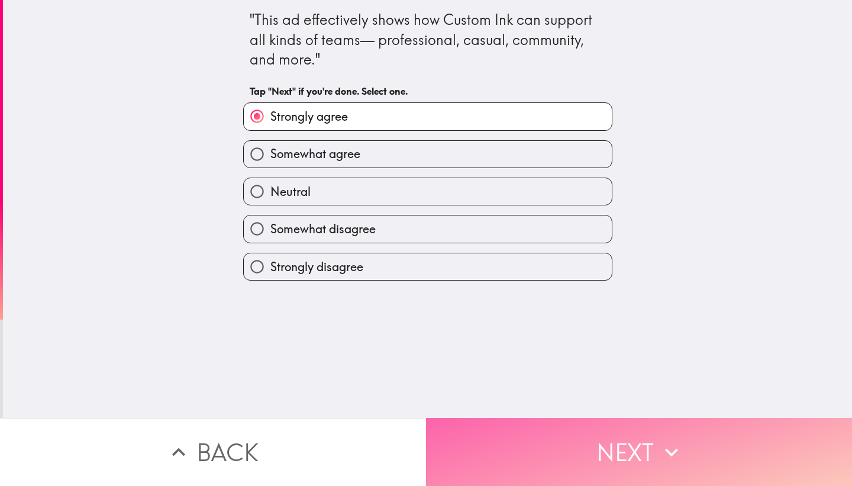
click at [478, 431] on button "Next" at bounding box center [639, 452] width 426 height 68
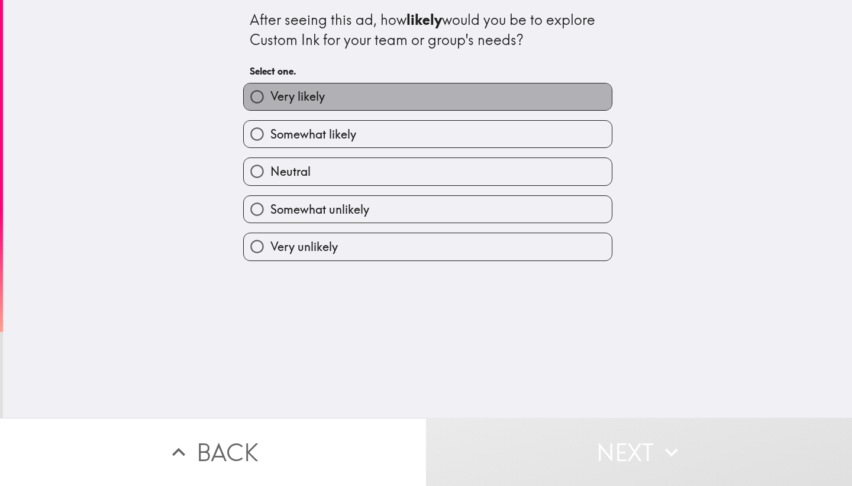
click at [413, 110] on label "Very likely" at bounding box center [428, 96] width 368 height 27
click at [270, 110] on input "Very likely" at bounding box center [257, 96] width 27 height 27
radio input "true"
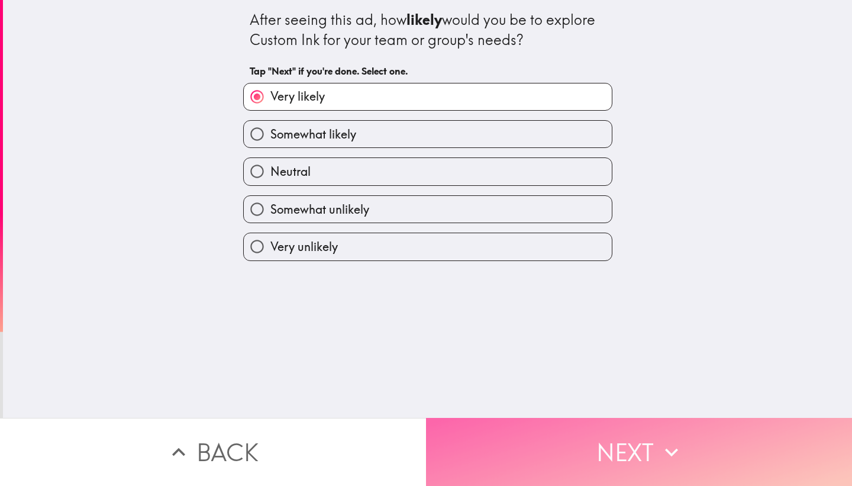
click at [488, 447] on button "Next" at bounding box center [639, 452] width 426 height 68
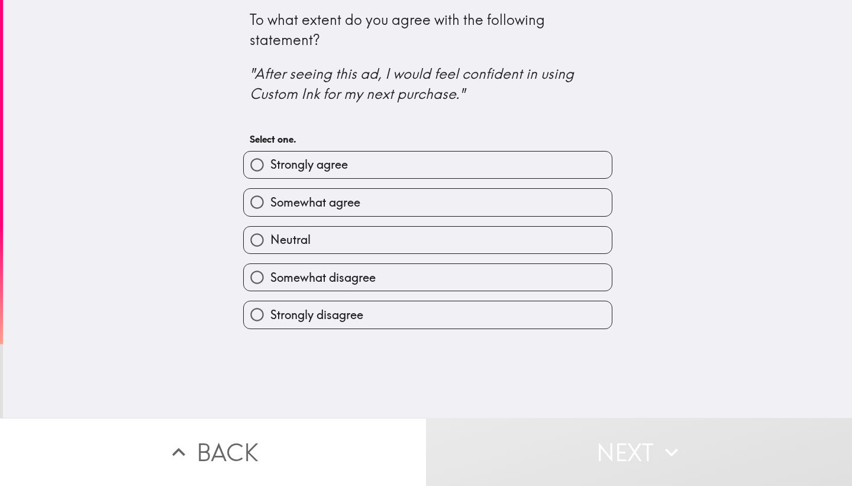
click at [396, 165] on label "Strongly agree" at bounding box center [428, 165] width 368 height 27
click at [270, 165] on input "Strongly agree" at bounding box center [257, 165] width 27 height 27
radio input "true"
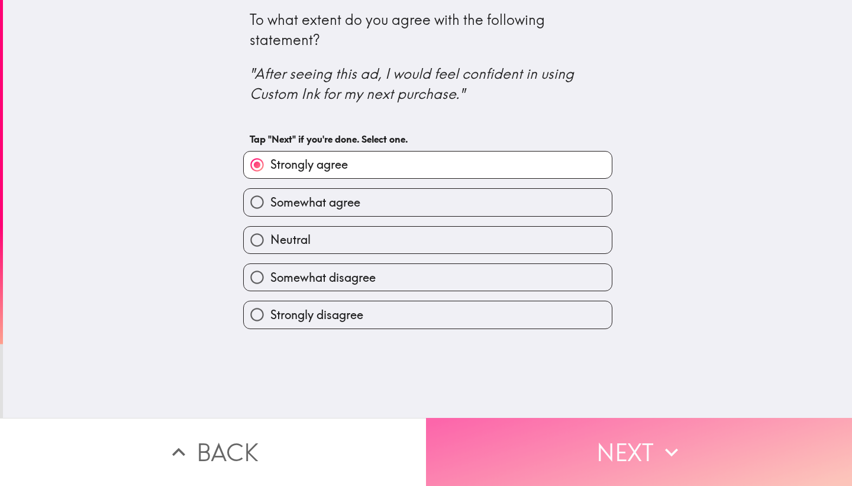
click at [469, 452] on button "Next" at bounding box center [639, 452] width 426 height 68
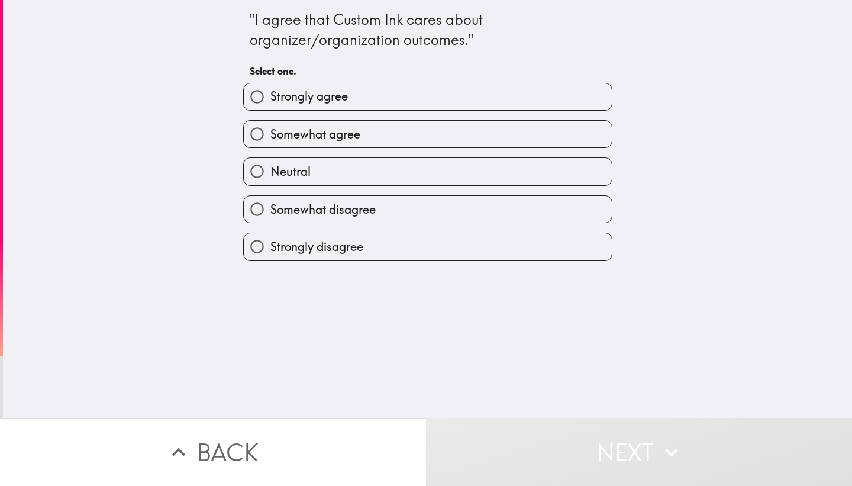
click at [400, 93] on label "Strongly agree" at bounding box center [428, 96] width 368 height 27
click at [270, 93] on input "Strongly agree" at bounding box center [257, 96] width 27 height 27
radio input "true"
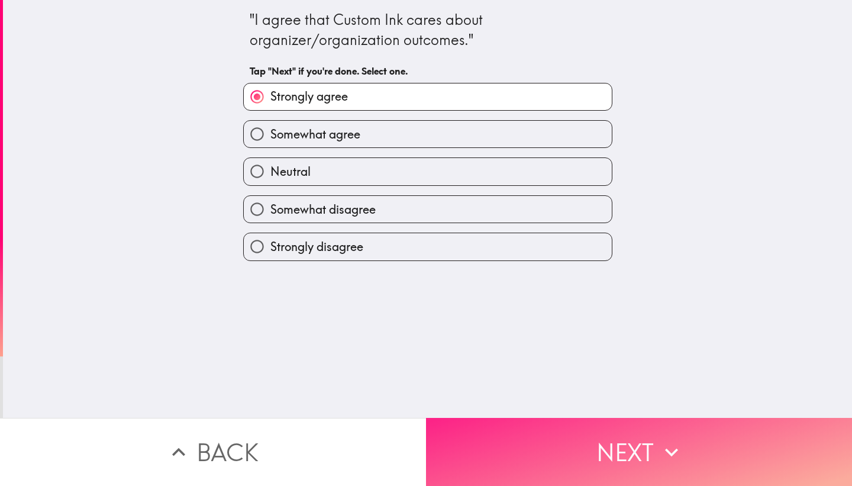
click at [479, 442] on button "Next" at bounding box center [639, 452] width 426 height 68
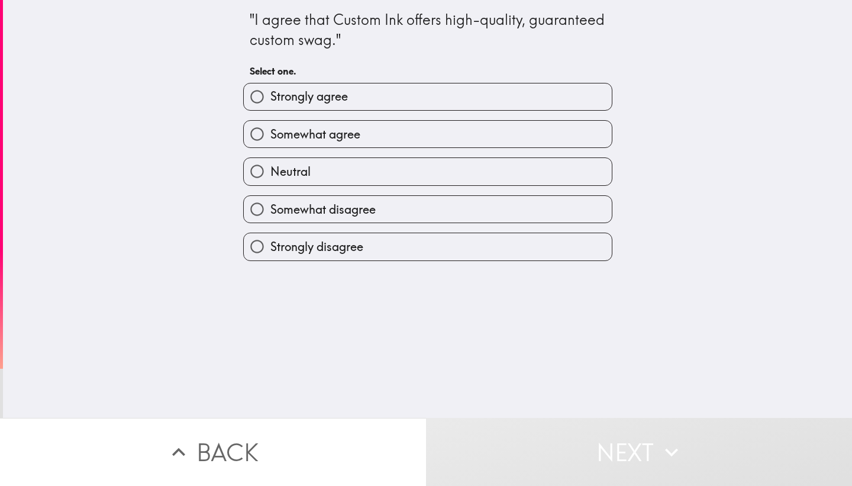
click at [446, 104] on label "Strongly agree" at bounding box center [428, 96] width 368 height 27
click at [270, 104] on input "Strongly agree" at bounding box center [257, 96] width 27 height 27
radio input "true"
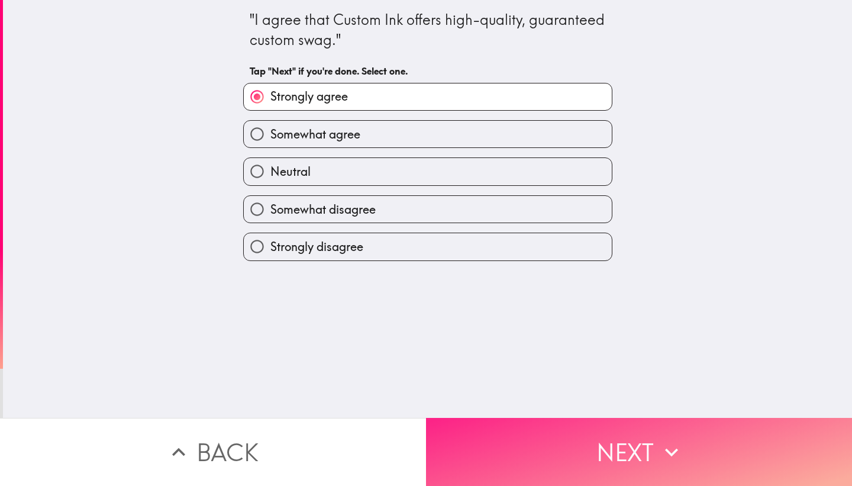
click at [507, 435] on button "Next" at bounding box center [639, 452] width 426 height 68
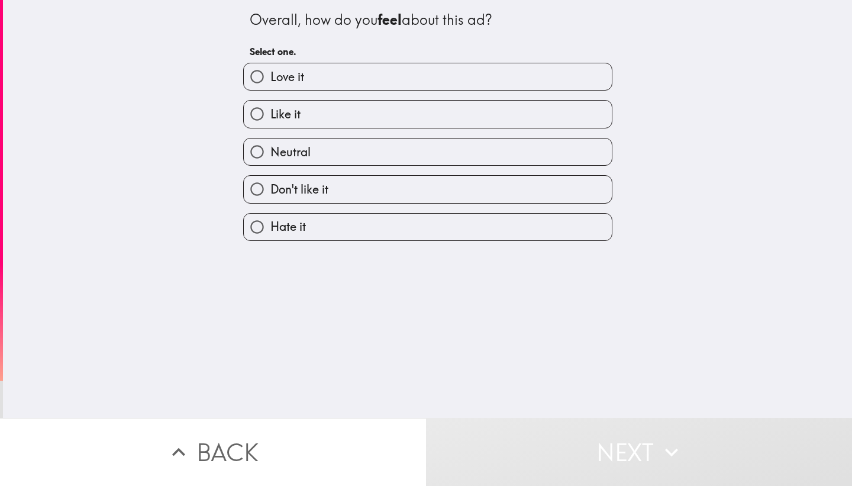
click at [509, 63] on div "Love it" at bounding box center [427, 77] width 369 height 28
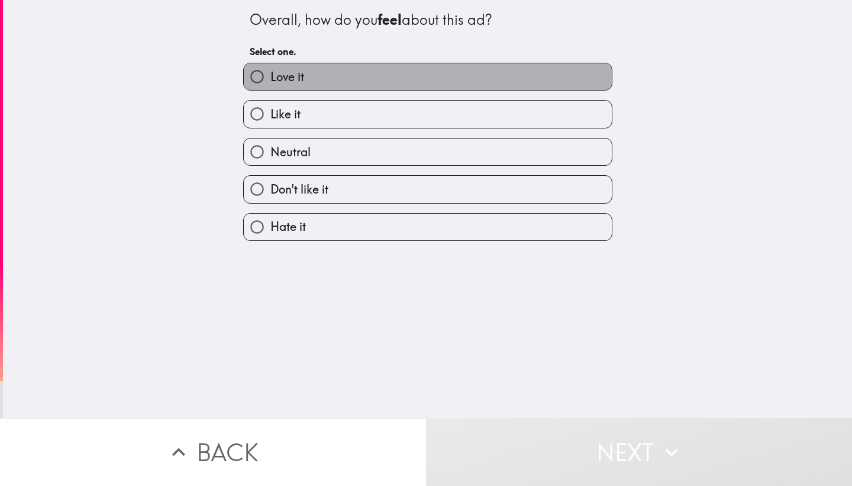
click at [508, 69] on label "Love it" at bounding box center [428, 76] width 368 height 27
click at [270, 69] on input "Love it" at bounding box center [257, 76] width 27 height 27
radio input "true"
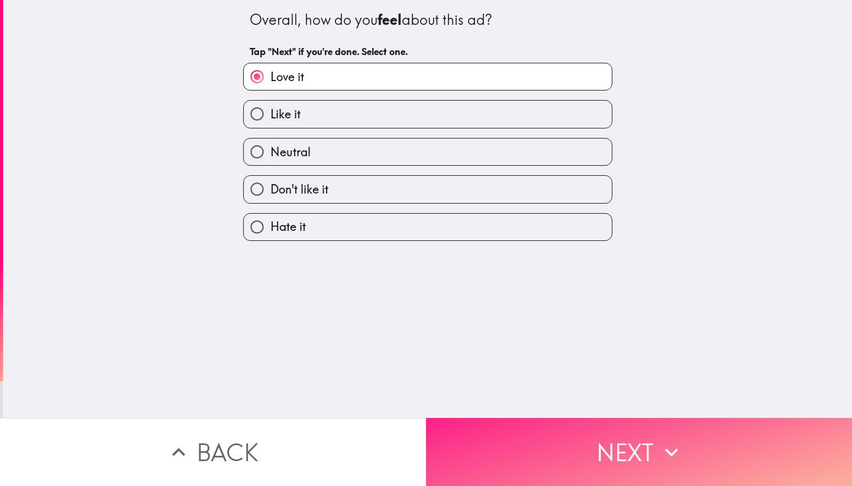
click at [478, 446] on button "Next" at bounding box center [639, 452] width 426 height 68
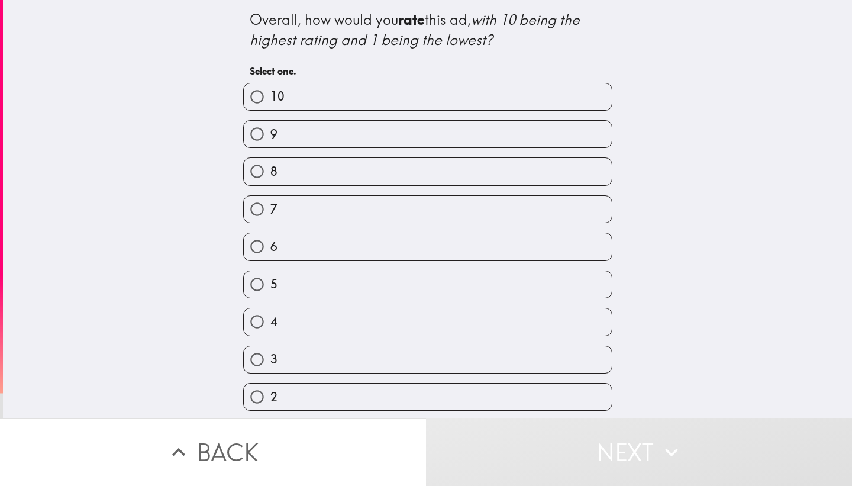
click at [427, 84] on label "10" at bounding box center [428, 96] width 368 height 27
click at [270, 84] on input "10" at bounding box center [257, 96] width 27 height 27
radio input "true"
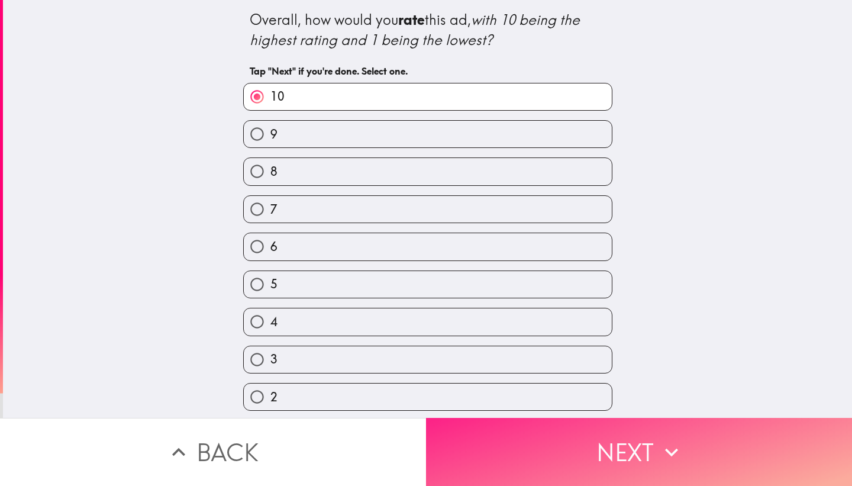
click at [465, 431] on button "Next" at bounding box center [639, 452] width 426 height 68
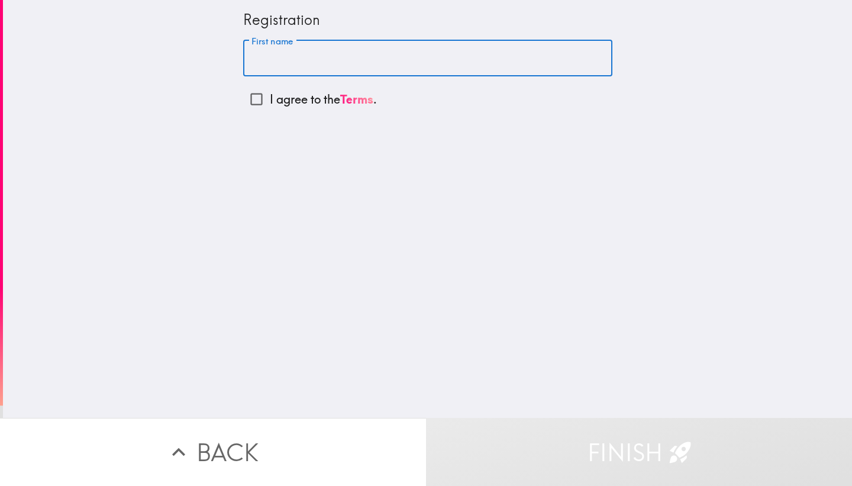
click at [391, 54] on input "First name" at bounding box center [427, 58] width 369 height 37
type input "[PERSON_NAME]"
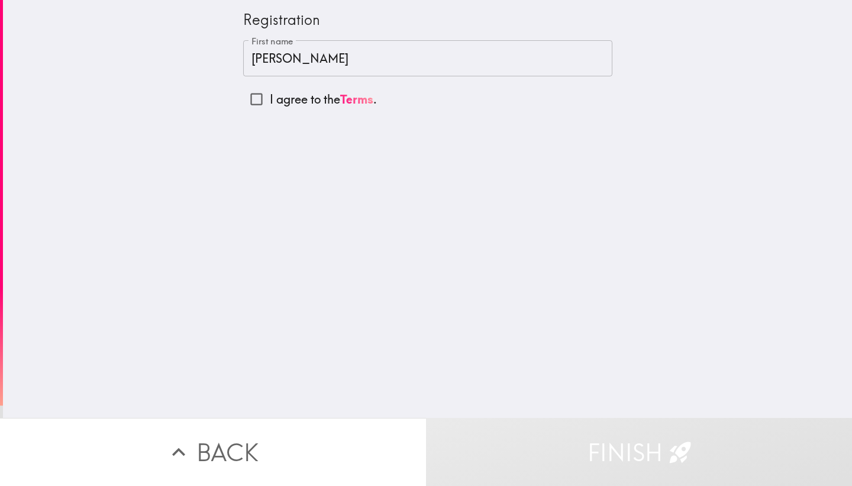
click at [324, 96] on p "I agree to the Terms ." at bounding box center [323, 99] width 107 height 17
click at [270, 96] on input "I agree to the Terms ." at bounding box center [256, 99] width 27 height 27
checkbox input "true"
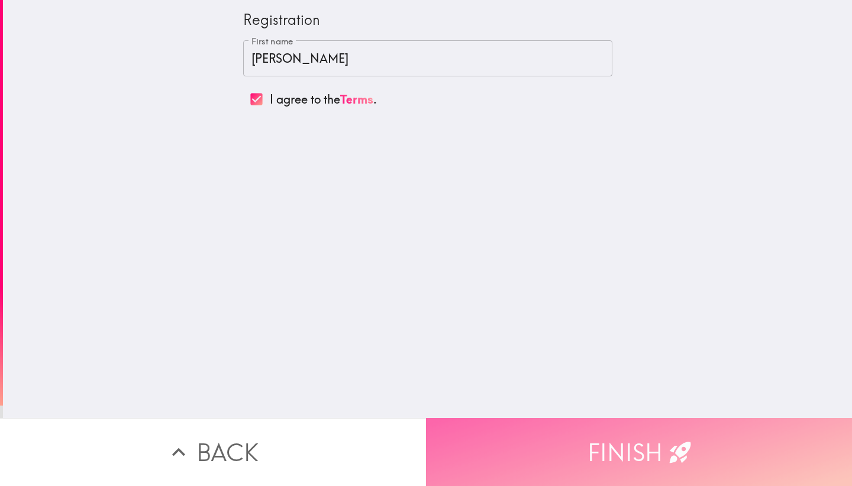
click at [511, 474] on button "Finish" at bounding box center [639, 452] width 426 height 68
